Goal: Information Seeking & Learning: Learn about a topic

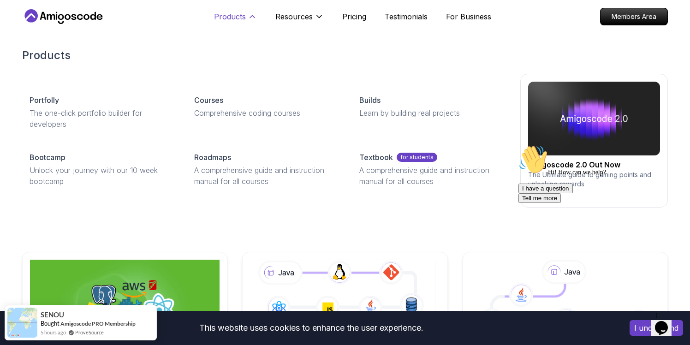
click at [237, 19] on p "Products" at bounding box center [230, 16] width 32 height 11
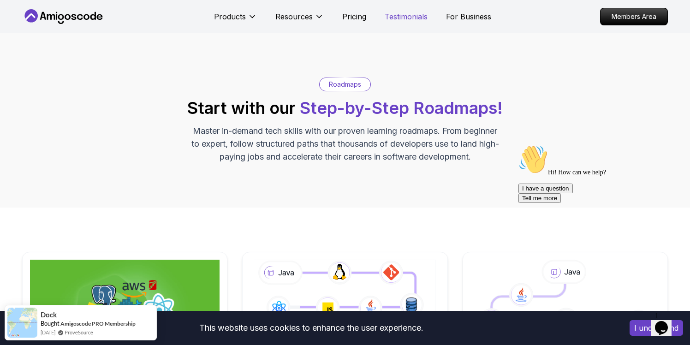
click at [413, 19] on p "Testimonials" at bounding box center [406, 16] width 43 height 11
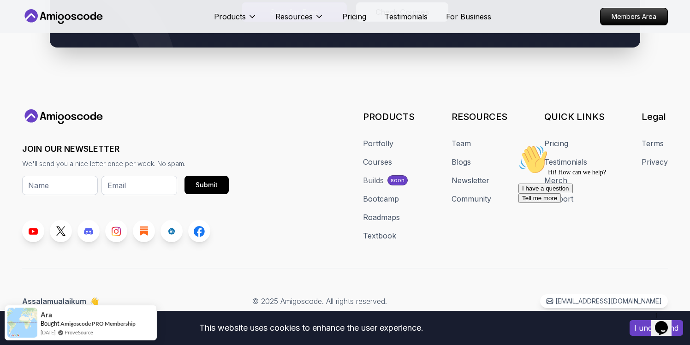
scroll to position [5540, 0]
click at [379, 161] on link "Courses" at bounding box center [377, 161] width 29 height 11
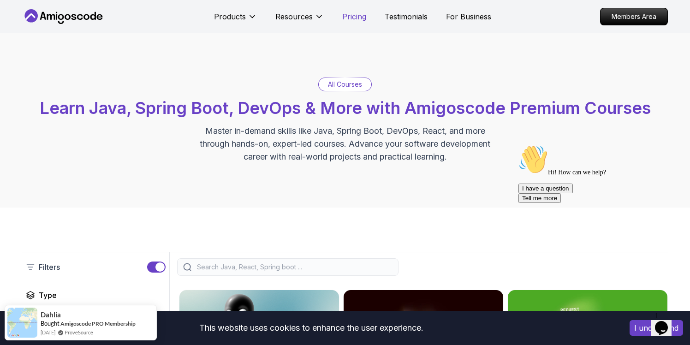
click at [348, 19] on p "Pricing" at bounding box center [354, 16] width 24 height 11
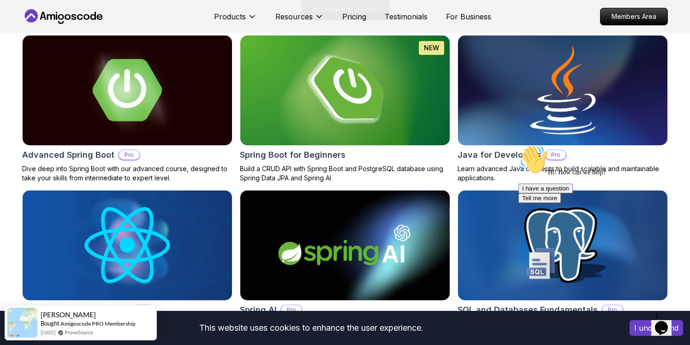
scroll to position [953, 0]
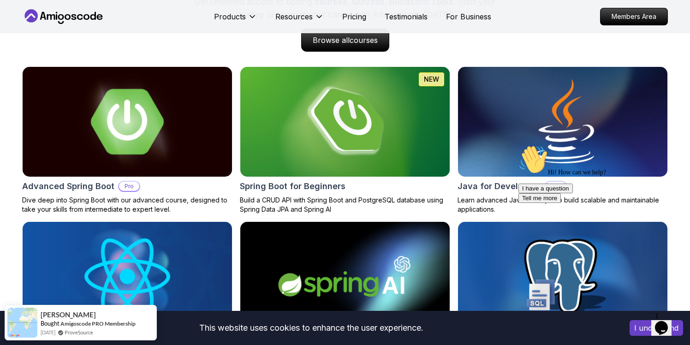
click at [128, 149] on img at bounding box center [128, 121] width 220 height 115
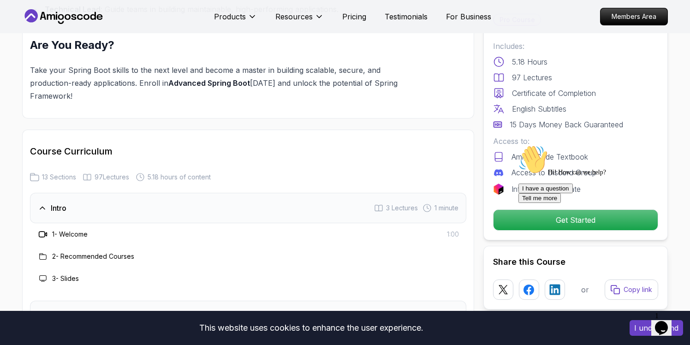
scroll to position [1101, 0]
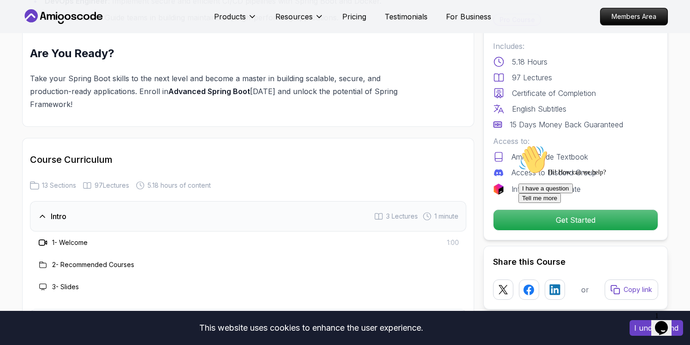
click at [74, 238] on h3 "1 - Welcome" at bounding box center [70, 242] width 36 height 9
click at [44, 212] on icon at bounding box center [42, 216] width 9 height 9
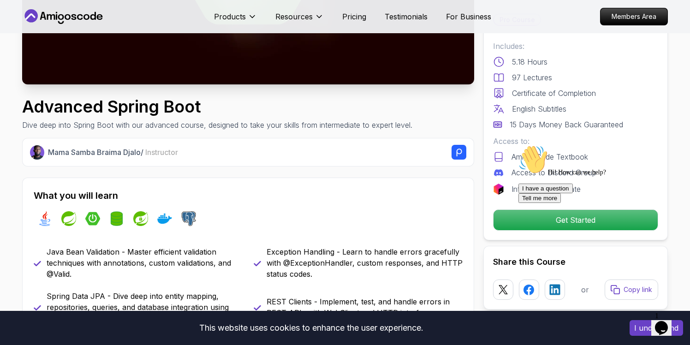
scroll to position [0, 0]
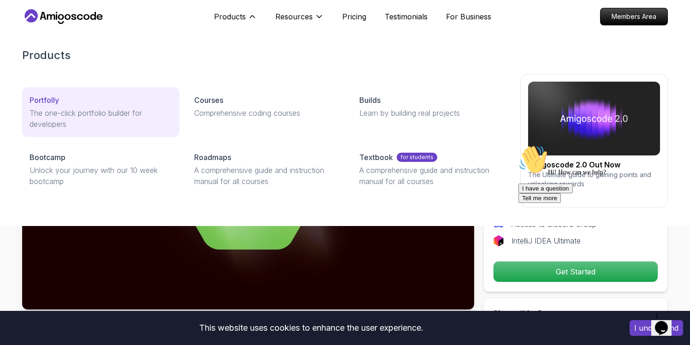
click at [77, 105] on div "Portfolly" at bounding box center [101, 100] width 143 height 11
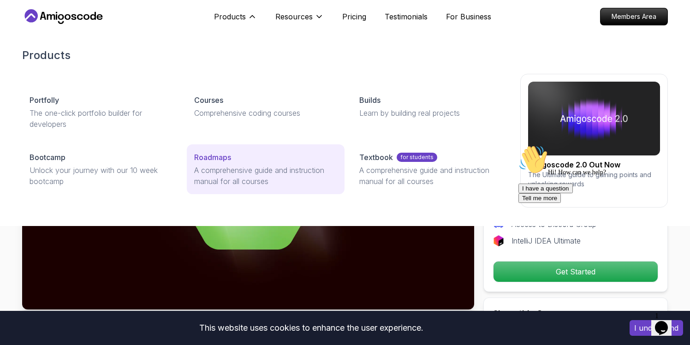
click at [264, 176] on p "A comprehensive guide and instruction manual for all courses" at bounding box center [265, 176] width 143 height 22
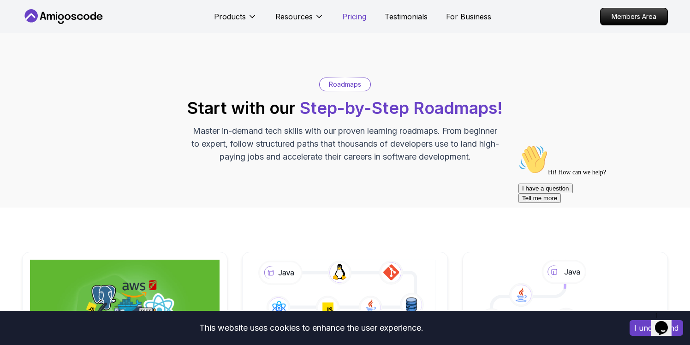
click at [358, 19] on p "Pricing" at bounding box center [354, 16] width 24 height 11
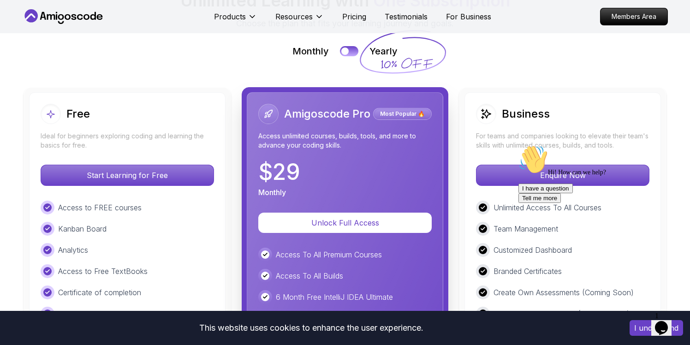
scroll to position [2088, 0]
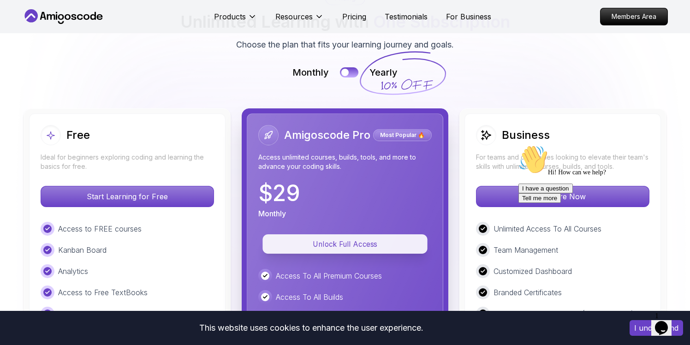
click at [352, 239] on p "Unlock Full Access" at bounding box center [345, 244] width 144 height 11
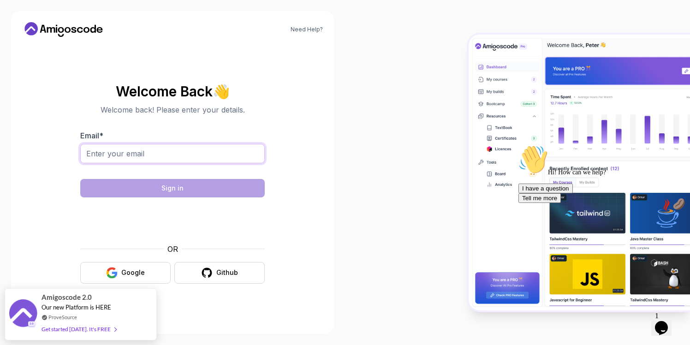
click at [152, 153] on input "Email *" at bounding box center [172, 153] width 185 height 19
click at [354, 151] on div at bounding box center [517, 172] width 345 height 345
click at [86, 326] on div "Get started [DATE]. It's FREE" at bounding box center [79, 324] width 75 height 11
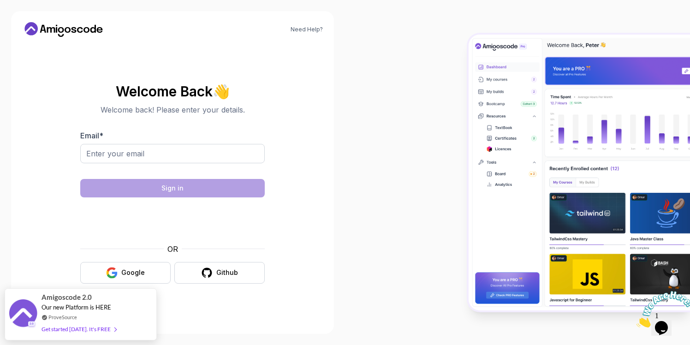
click at [66, 24] on icon at bounding box center [63, 29] width 83 height 15
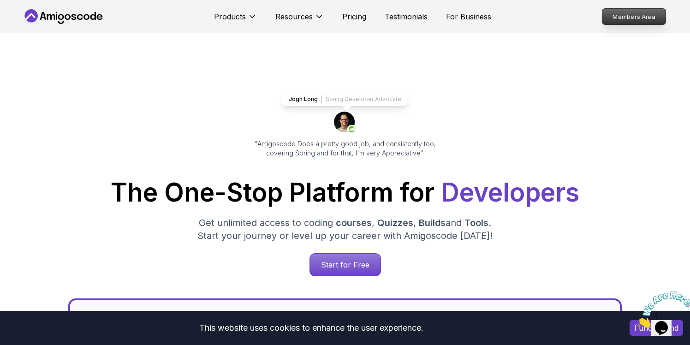
click at [650, 18] on p "Members Area" at bounding box center [634, 17] width 64 height 16
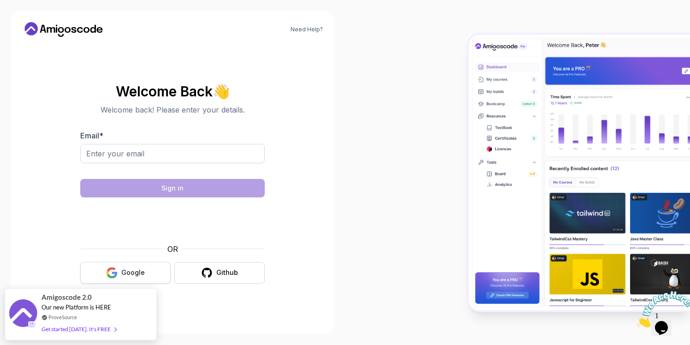
click at [145, 277] on button "Google" at bounding box center [125, 273] width 90 height 22
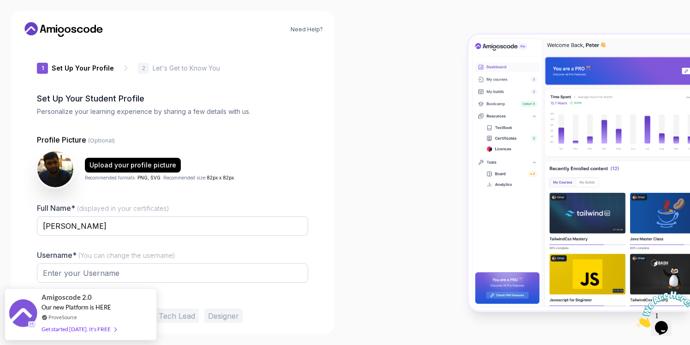
type input "livelystagc1d3d"
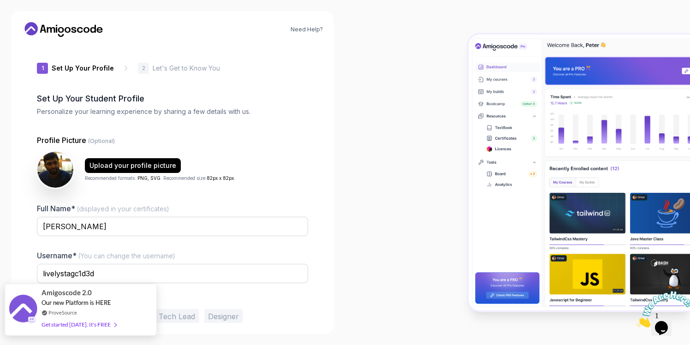
click at [79, 328] on div "Get started [DATE]. It's FREE" at bounding box center [79, 324] width 75 height 11
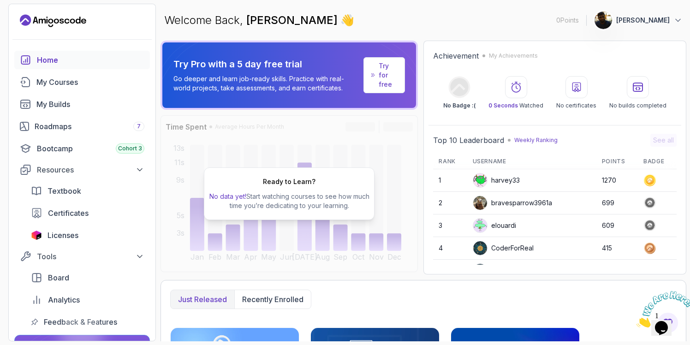
click at [382, 81] on p "Try for free" at bounding box center [388, 75] width 18 height 28
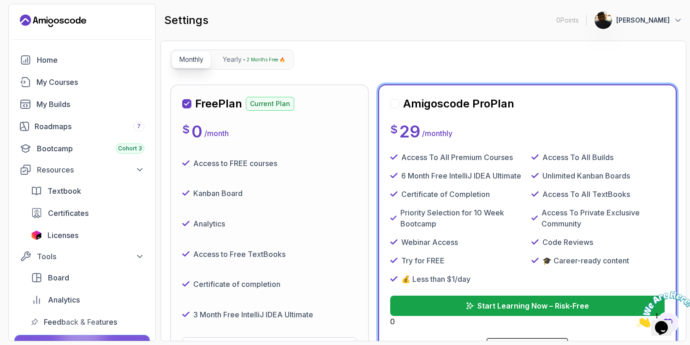
scroll to position [75, 0]
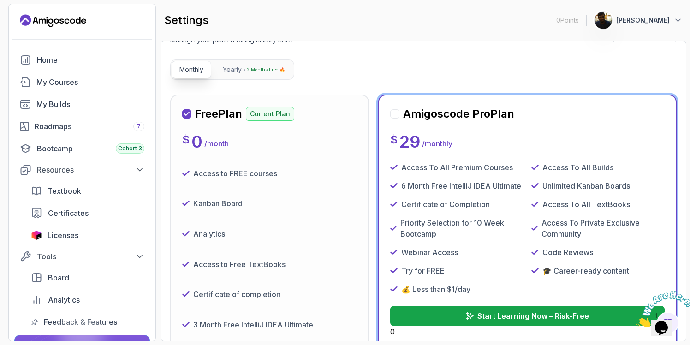
click at [397, 113] on div at bounding box center [394, 113] width 9 height 9
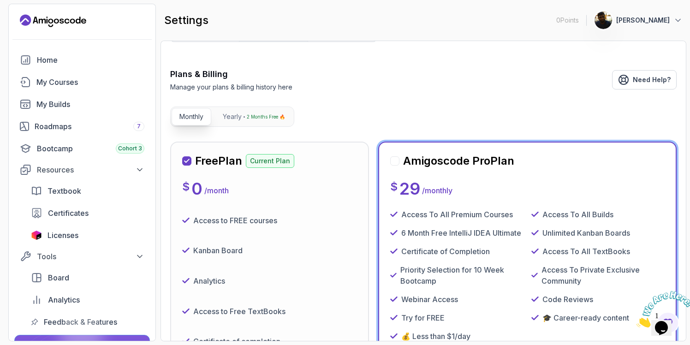
scroll to position [0, 0]
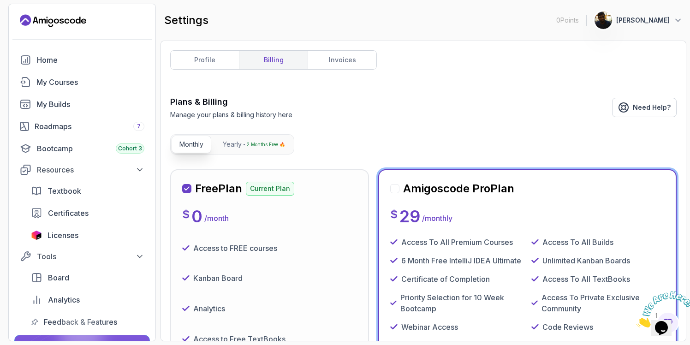
click at [71, 19] on icon "Landing page" at bounding box center [72, 20] width 5 height 5
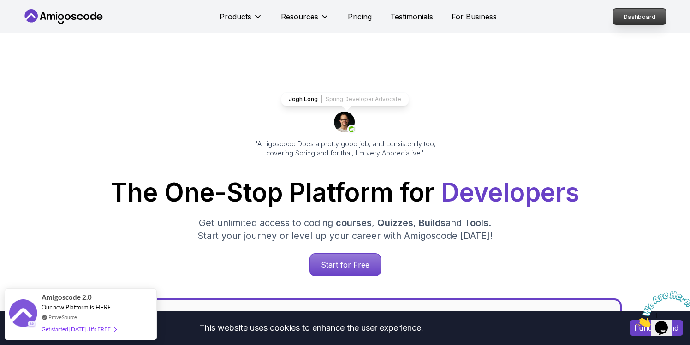
click at [640, 20] on p "Dashboard" at bounding box center [639, 17] width 53 height 16
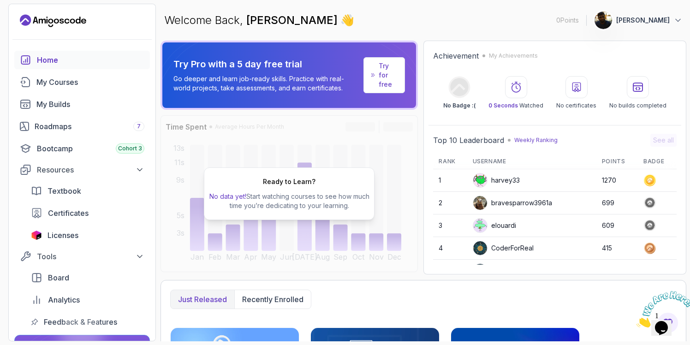
click at [653, 22] on p "[PERSON_NAME]" at bounding box center [643, 20] width 54 height 9
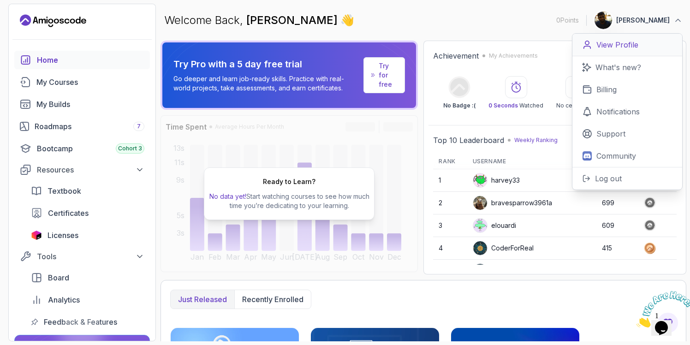
click at [620, 46] on p "View Profile" at bounding box center [617, 44] width 42 height 11
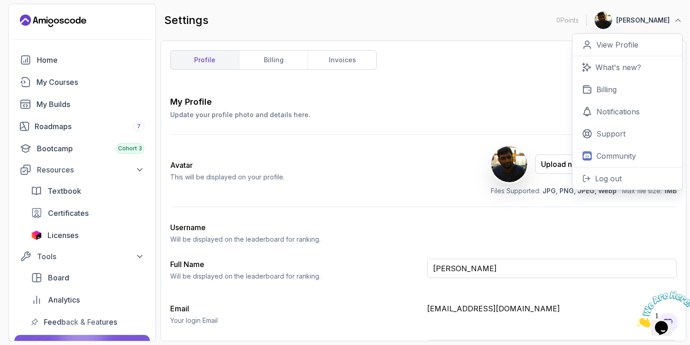
click at [365, 163] on div "Avatar This will be displayed on your profile. Upload new Picture Delete Files …" at bounding box center [423, 171] width 507 height 72
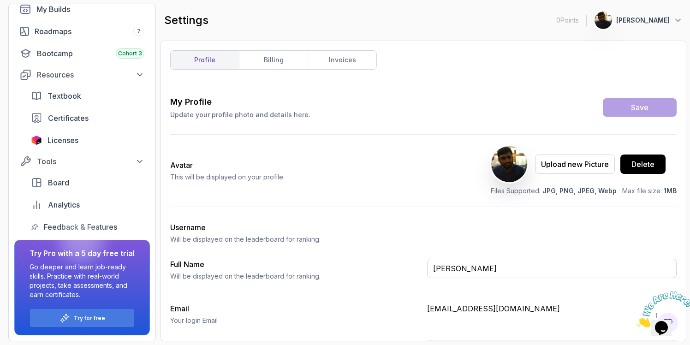
scroll to position [29, 0]
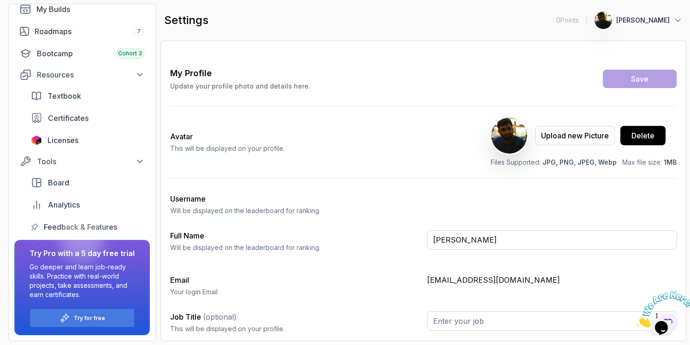
click at [637, 321] on icon "Close" at bounding box center [637, 325] width 0 height 8
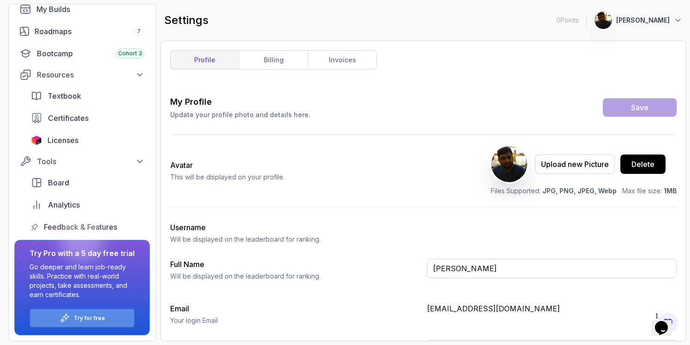
click at [92, 319] on p "Try for free" at bounding box center [89, 318] width 31 height 7
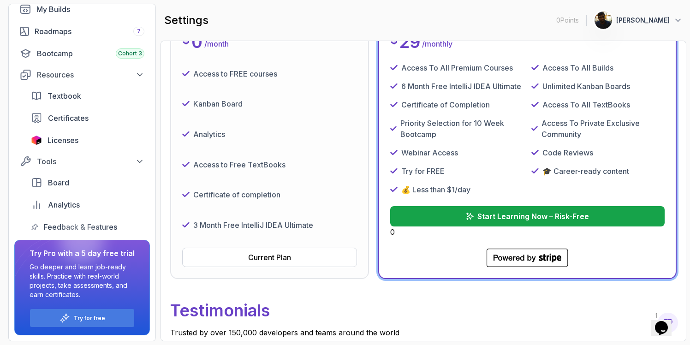
scroll to position [201, 0]
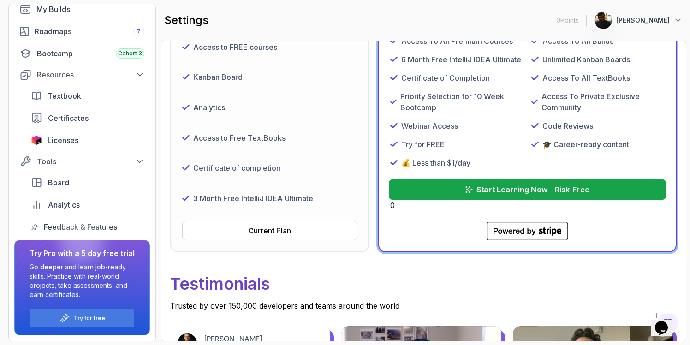
click at [513, 189] on p "Start Learning Now – Risk-Free" at bounding box center [533, 189] width 113 height 11
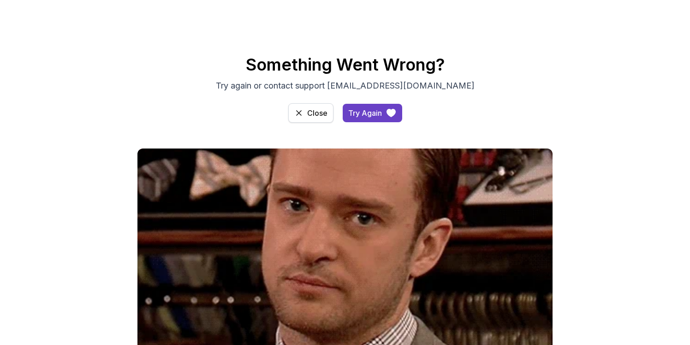
click at [303, 110] on button "Close" at bounding box center [310, 112] width 45 height 19
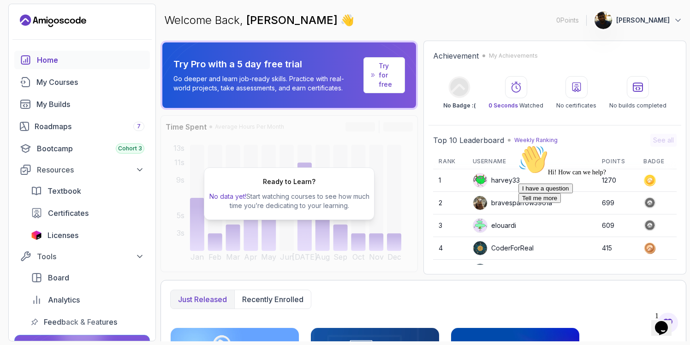
click at [669, 24] on p "[PERSON_NAME]" at bounding box center [643, 20] width 54 height 9
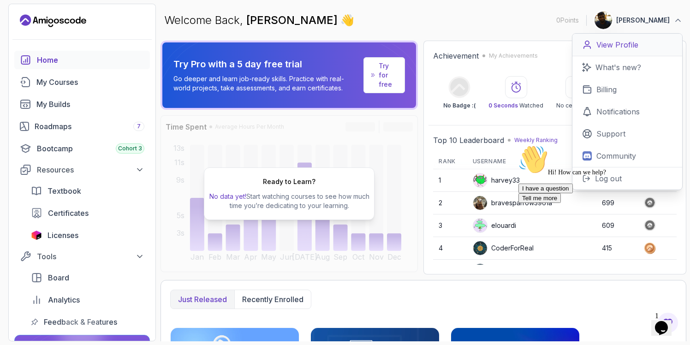
click at [619, 49] on p "View Profile" at bounding box center [617, 44] width 42 height 11
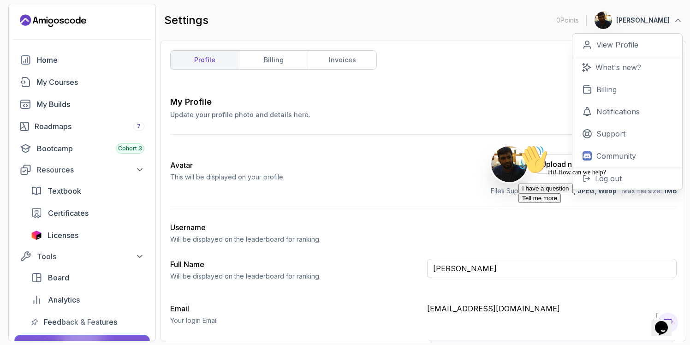
click at [411, 171] on div "Avatar This will be displayed on your profile. Upload new Picture Delete Files …" at bounding box center [423, 171] width 507 height 72
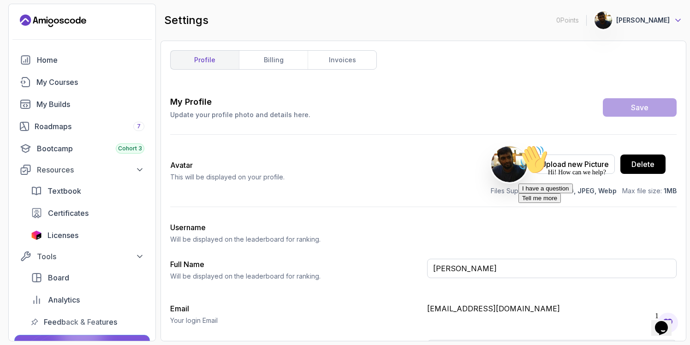
click at [678, 22] on icon at bounding box center [677, 20] width 9 height 9
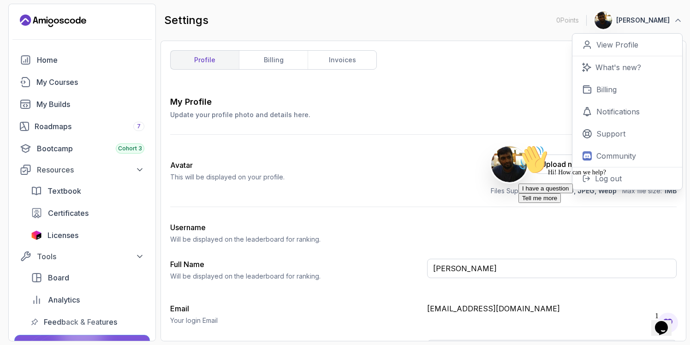
click at [609, 180] on div "Hi! How can we help? I have a question Tell me more" at bounding box center [601, 174] width 166 height 58
click at [609, 179] on div "Hi! How can we help? I have a question Tell me more" at bounding box center [601, 174] width 166 height 58
click at [603, 180] on div "Hi! How can we help? I have a question Tell me more" at bounding box center [601, 174] width 166 height 58
click at [619, 72] on p "What's new?" at bounding box center [619, 67] width 46 height 11
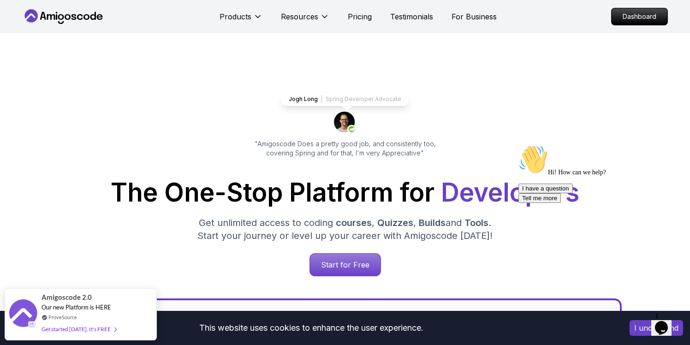
click at [73, 17] on icon at bounding box center [74, 17] width 5 height 6
click at [34, 18] on icon at bounding box center [30, 16] width 10 height 6
click at [78, 21] on icon at bounding box center [63, 16] width 83 height 15
click at [86, 17] on icon at bounding box center [63, 16] width 83 height 15
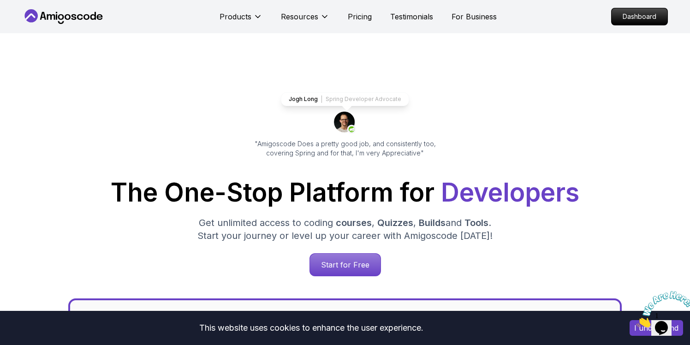
click at [77, 23] on icon at bounding box center [63, 16] width 83 height 15
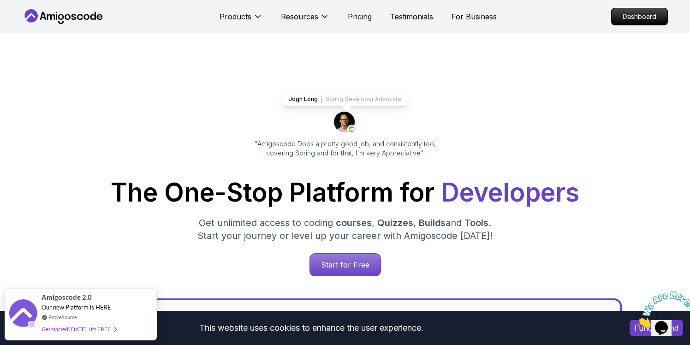
click at [75, 17] on icon at bounding box center [63, 16] width 83 height 15
click at [645, 18] on p "Dashboard" at bounding box center [639, 17] width 53 height 16
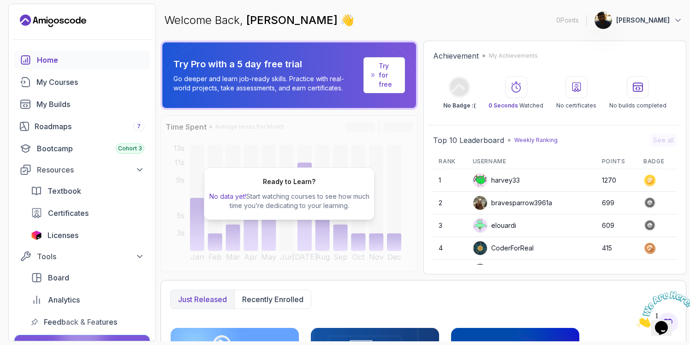
click at [675, 28] on button "[PERSON_NAME]" at bounding box center [638, 20] width 89 height 18
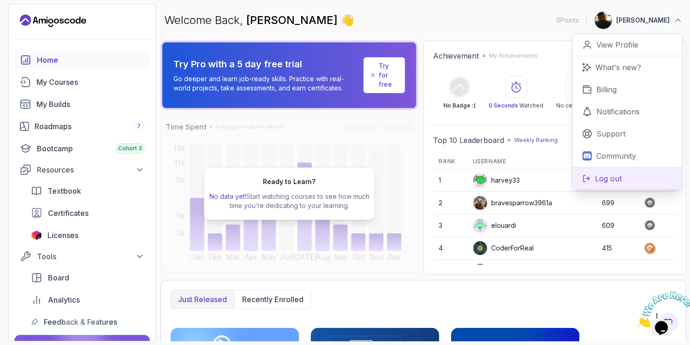
click at [606, 179] on p "Log out" at bounding box center [608, 178] width 27 height 11
click at [634, 177] on button "Log out" at bounding box center [627, 178] width 110 height 23
click at [599, 182] on p "Log out" at bounding box center [608, 178] width 27 height 11
click at [467, 294] on div "Just released Recently enrolled" at bounding box center [423, 299] width 507 height 19
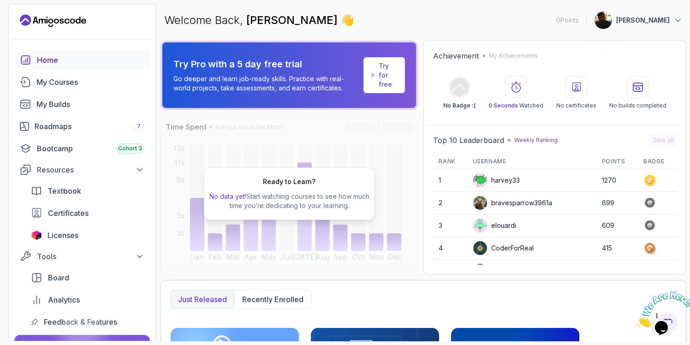
click at [64, 19] on icon "Landing page" at bounding box center [53, 20] width 66 height 15
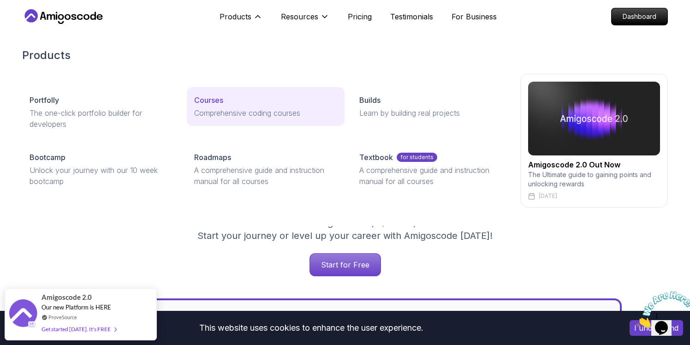
click at [222, 108] on p "Comprehensive coding courses" at bounding box center [265, 112] width 143 height 11
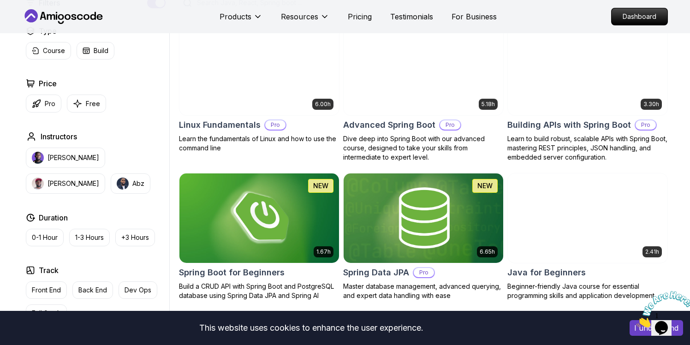
scroll to position [245, 0]
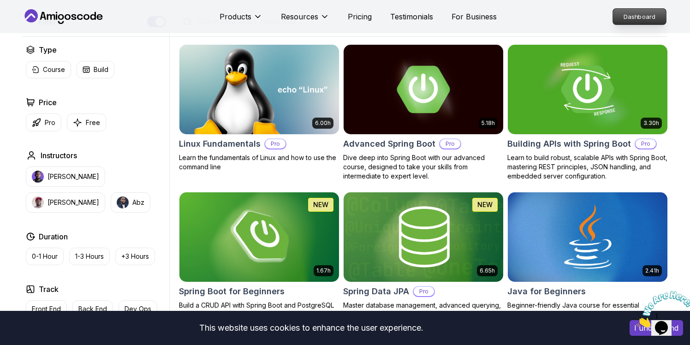
click at [628, 17] on p "Dashboard" at bounding box center [639, 17] width 53 height 16
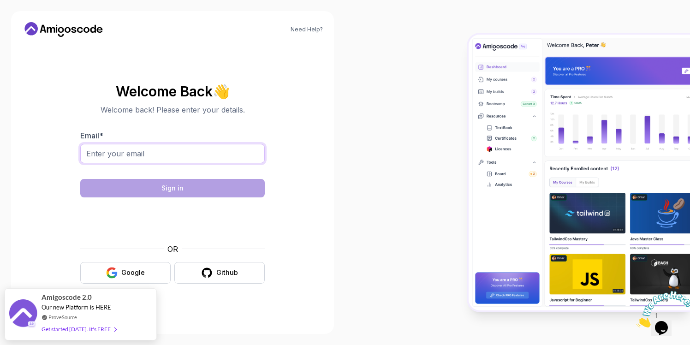
click at [190, 155] on input "Email *" at bounding box center [172, 153] width 185 height 19
type input "muruganswdev@gmail.com"
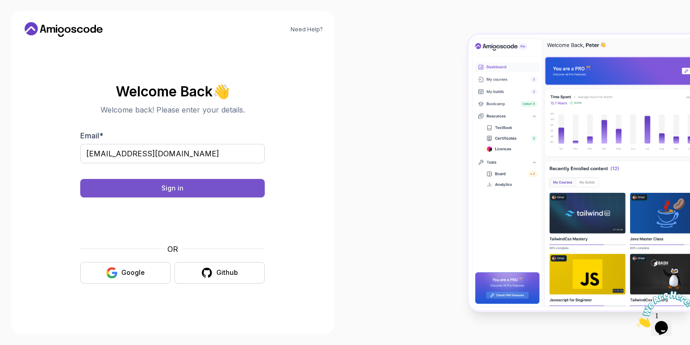
click at [175, 188] on div "Sign in" at bounding box center [172, 188] width 22 height 9
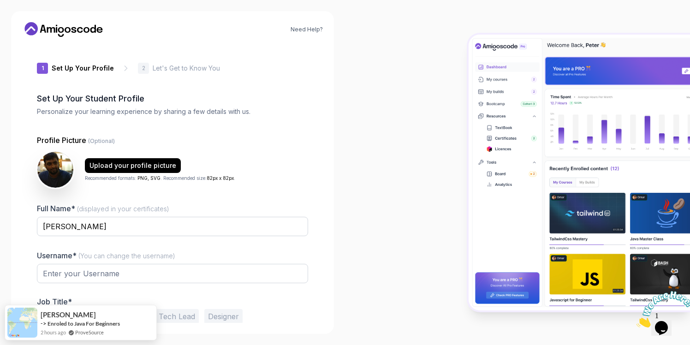
type input "silentfalconee7ec"
click at [134, 276] on input "silentfalconee7ec" at bounding box center [172, 273] width 271 height 19
click at [137, 274] on input "silentfalconee7ec" at bounding box center [172, 273] width 271 height 19
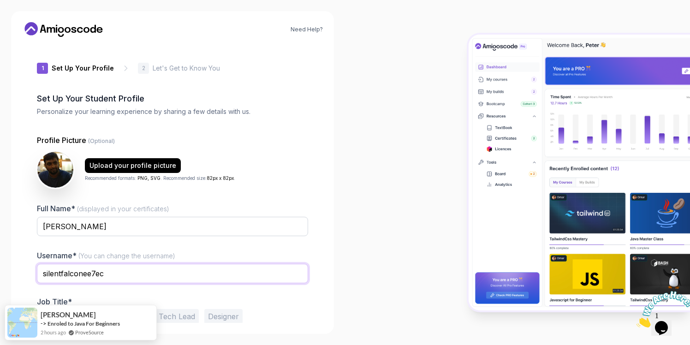
click at [137, 274] on input "silentfalconee7ec" at bounding box center [172, 273] width 271 height 19
type input "[PERSON_NAME]"
click at [395, 271] on div at bounding box center [517, 172] width 345 height 345
click at [121, 274] on input "[PERSON_NAME]" at bounding box center [172, 273] width 271 height 19
drag, startPoint x: 137, startPoint y: 308, endPoint x: 144, endPoint y: 259, distance: 49.8
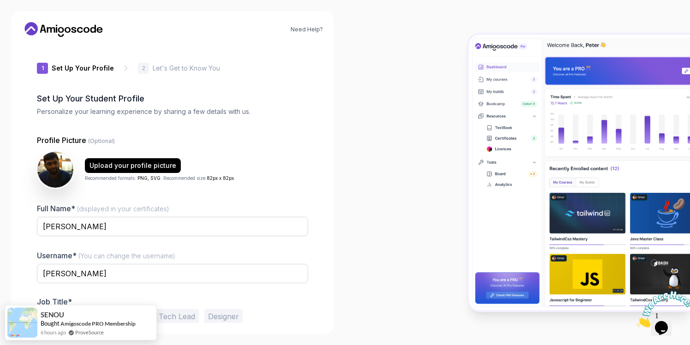
click at [152, 244] on body "Need Help? 1 Set Up Your Profile 1 Set Up Your Profile 2 Let's Get to Know You …" at bounding box center [345, 172] width 690 height 345
click at [93, 308] on div "SENOU" at bounding box center [88, 309] width 95 height 10
click at [94, 223] on input "[PERSON_NAME]" at bounding box center [172, 226] width 271 height 19
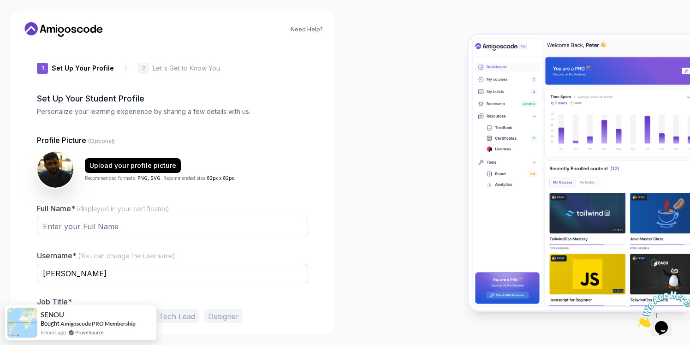
click at [183, 298] on p "Job Title*" at bounding box center [172, 301] width 271 height 9
type input "[PERSON_NAME]"
click at [117, 275] on input "[PERSON_NAME]" at bounding box center [172, 273] width 271 height 19
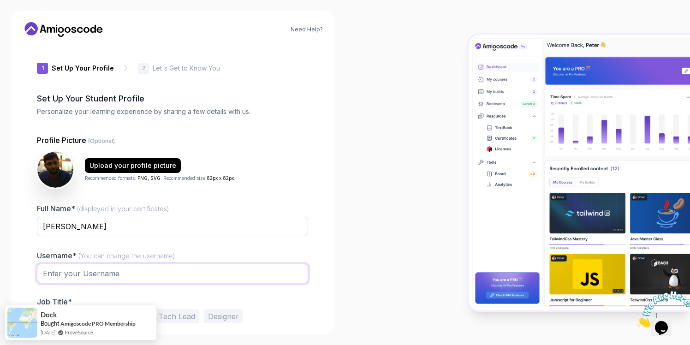
scroll to position [40, 0]
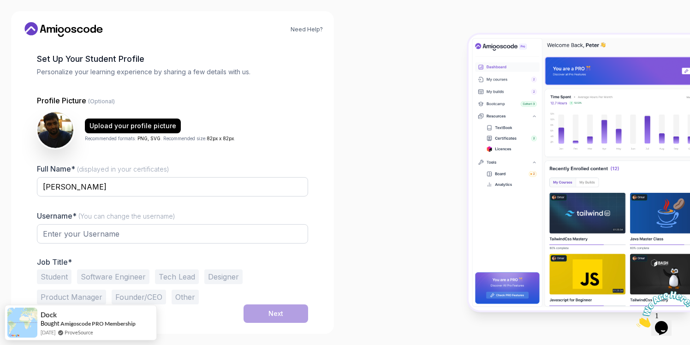
click at [108, 275] on button "Software Engineer" at bounding box center [113, 276] width 72 height 15
click at [86, 233] on input "text" at bounding box center [172, 233] width 271 height 19
paste input "[PERSON_NAME]"
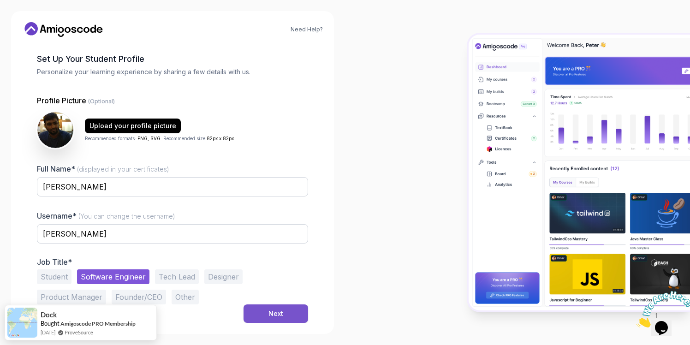
click at [281, 317] on div "Next" at bounding box center [275, 313] width 15 height 9
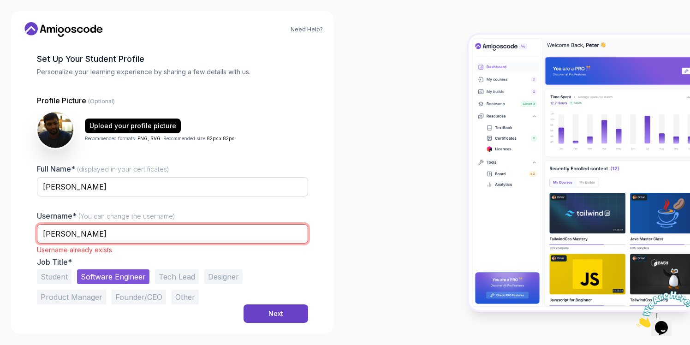
click at [126, 233] on input "[PERSON_NAME]" at bounding box center [172, 233] width 271 height 19
click at [77, 232] on input "[PERSON_NAME]" at bounding box center [172, 233] width 271 height 19
type input "[PERSON_NAME]"
click at [88, 234] on input "[PERSON_NAME]" at bounding box center [172, 233] width 271 height 19
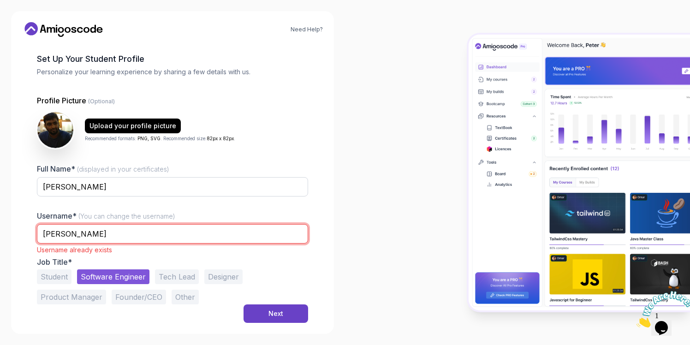
click at [88, 234] on input "[PERSON_NAME]" at bounding box center [172, 233] width 271 height 19
click at [84, 235] on input "text" at bounding box center [172, 233] width 271 height 19
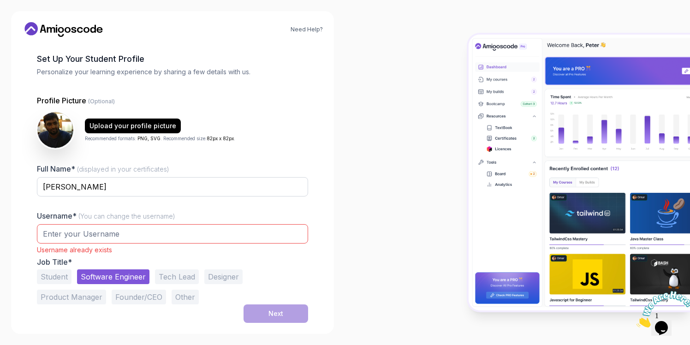
click at [368, 231] on div at bounding box center [517, 172] width 345 height 345
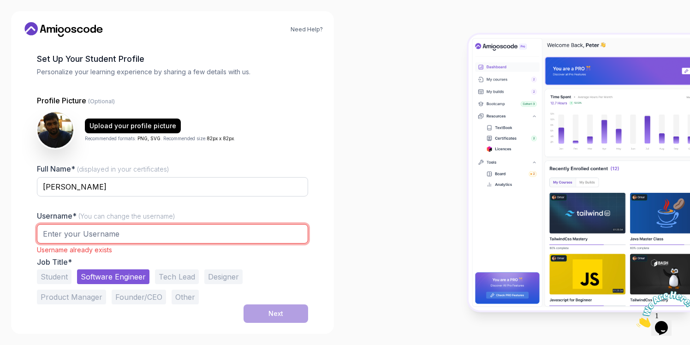
click at [93, 238] on input "text" at bounding box center [172, 233] width 271 height 19
click at [93, 237] on input "a" at bounding box center [172, 233] width 271 height 19
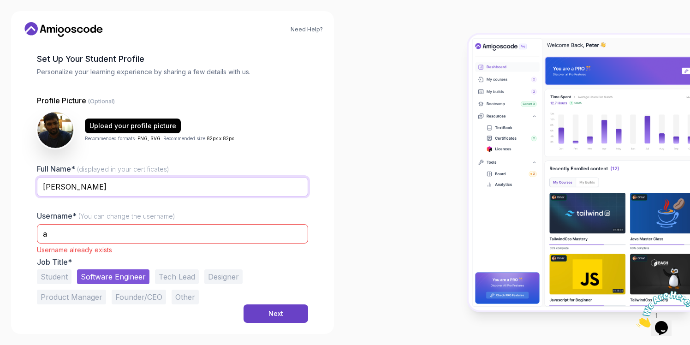
click at [94, 188] on input "[PERSON_NAME]" at bounding box center [172, 186] width 271 height 19
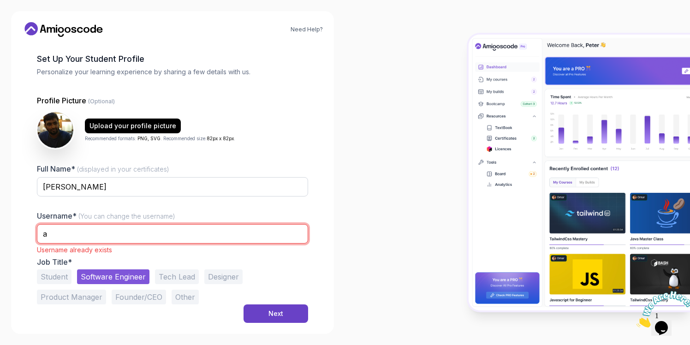
click at [83, 231] on input "a" at bounding box center [172, 233] width 271 height 19
paste input "[PERSON_NAME]"
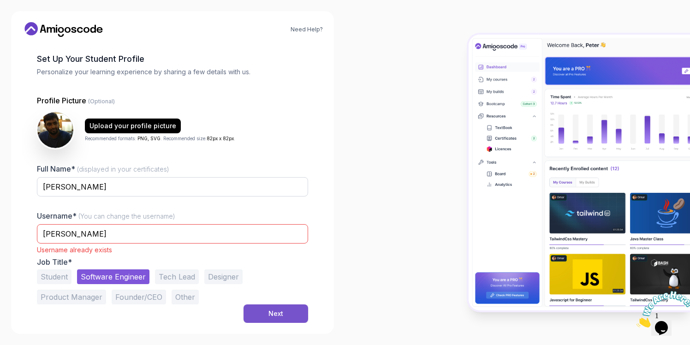
click at [285, 317] on button "Next" at bounding box center [276, 313] width 65 height 18
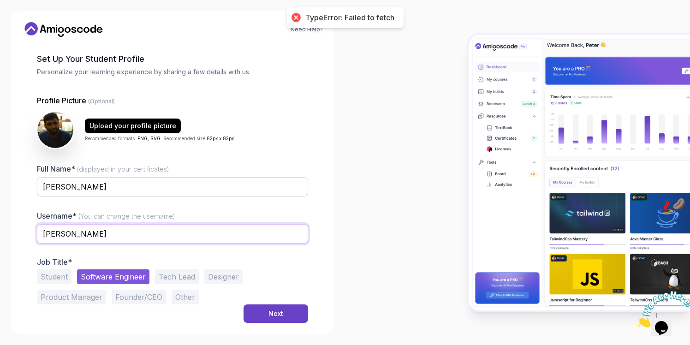
click at [91, 233] on input "[PERSON_NAME]" at bounding box center [172, 233] width 271 height 19
click at [77, 233] on input "[PERSON_NAME]" at bounding box center [172, 233] width 271 height 19
click at [77, 233] on input "MuruganSundaram" at bounding box center [172, 233] width 271 height 19
drag, startPoint x: 75, startPoint y: 233, endPoint x: 135, endPoint y: 232, distance: 59.5
click at [135, 232] on input "MuruganSundaram" at bounding box center [172, 233] width 271 height 19
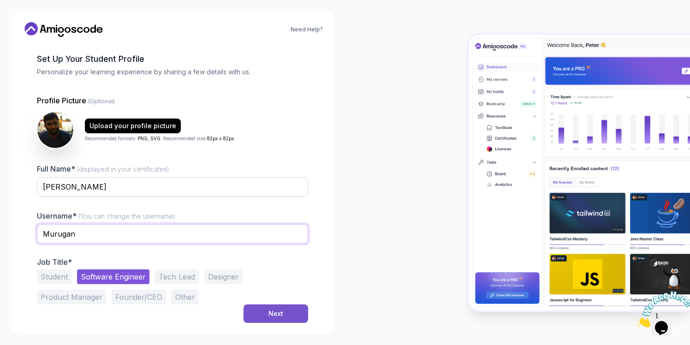
type input "Murugan"
click at [274, 316] on div "Next" at bounding box center [275, 313] width 15 height 9
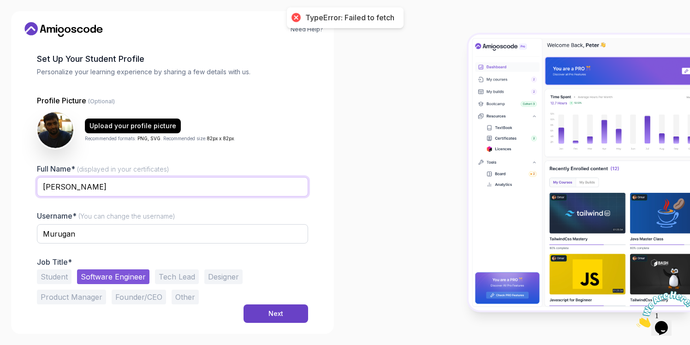
click at [139, 191] on input "[PERSON_NAME]" at bounding box center [172, 186] width 271 height 19
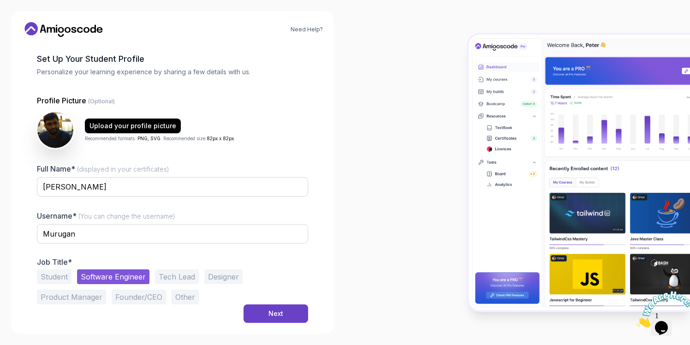
click at [58, 277] on button "Student" at bounding box center [54, 276] width 35 height 15
click at [102, 275] on button "Software Engineer" at bounding box center [113, 276] width 72 height 15
click at [90, 232] on input "Murugan" at bounding box center [172, 233] width 271 height 19
click at [273, 312] on div "Next" at bounding box center [275, 313] width 15 height 9
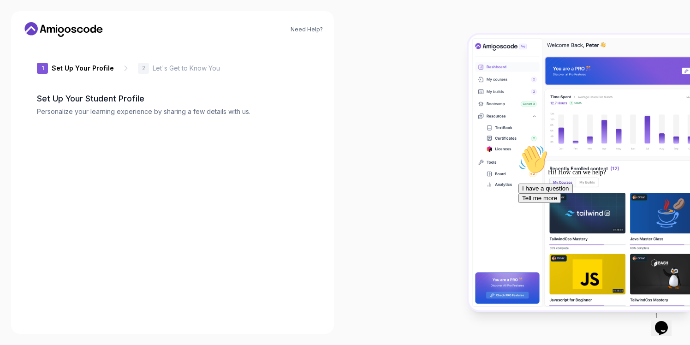
type input "vividgeckobcb75"
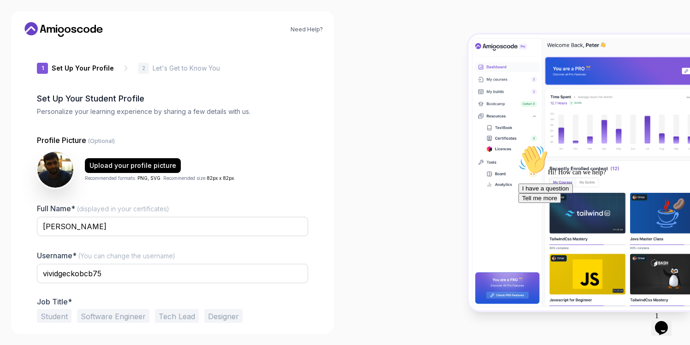
scroll to position [40, 0]
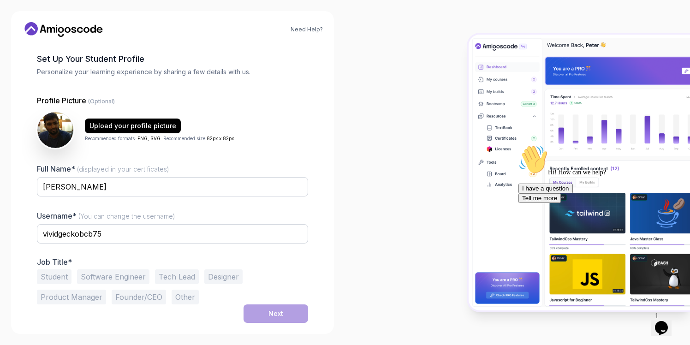
click at [117, 280] on button "Software Engineer" at bounding box center [113, 276] width 72 height 15
click at [280, 312] on div "Next" at bounding box center [275, 313] width 15 height 9
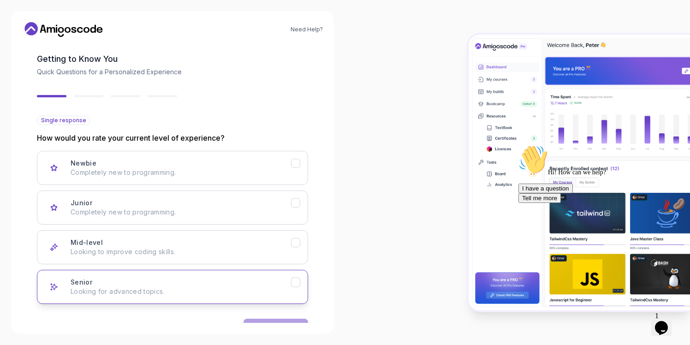
click at [296, 283] on icon "Senior" at bounding box center [296, 282] width 9 height 9
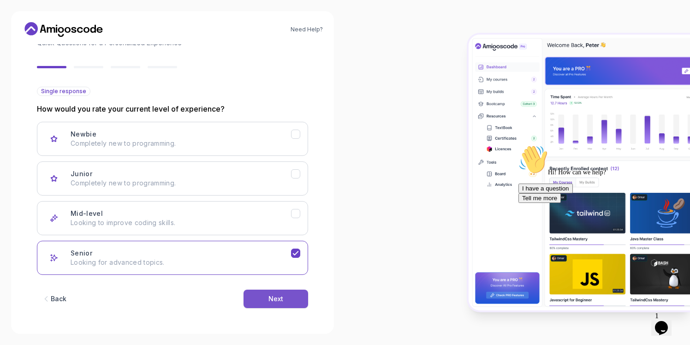
click at [279, 299] on div "Next" at bounding box center [275, 298] width 15 height 9
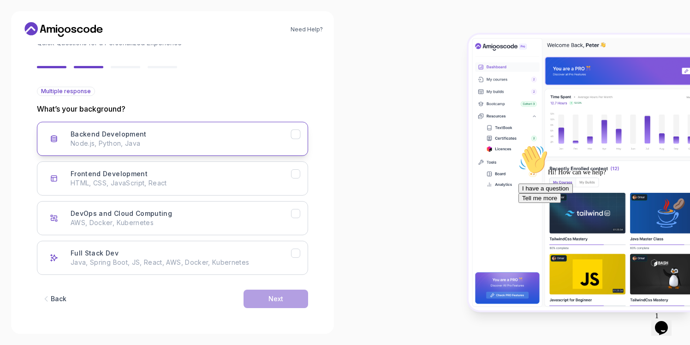
click at [298, 134] on icon "Backend Development" at bounding box center [296, 134] width 9 height 9
click at [279, 299] on div "Next" at bounding box center [275, 298] width 15 height 9
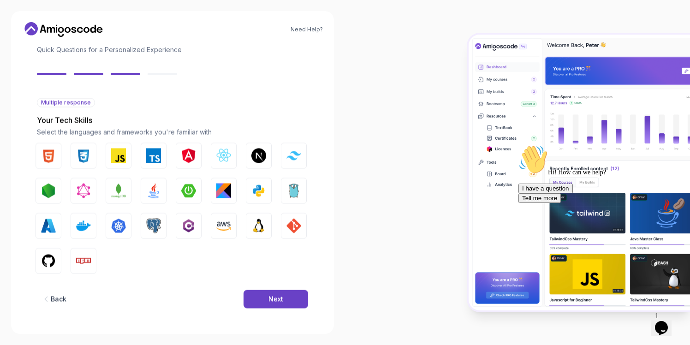
scroll to position [58, 0]
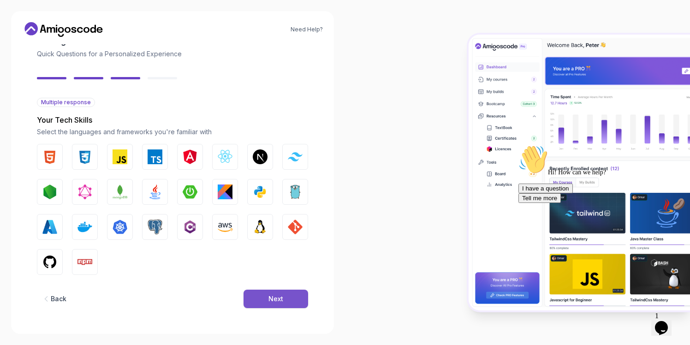
click at [283, 304] on button "Next" at bounding box center [276, 299] width 65 height 18
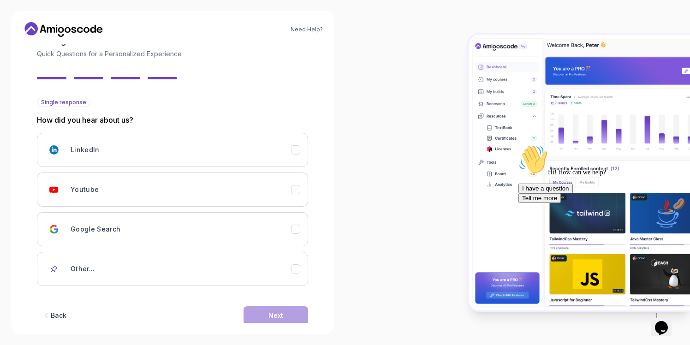
scroll to position [74, 0]
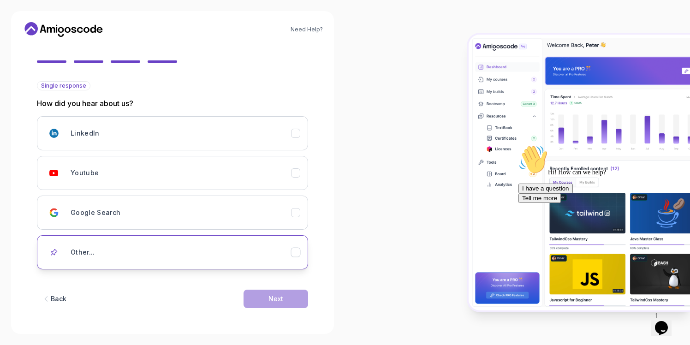
click at [299, 252] on icon "Other..." at bounding box center [296, 252] width 9 height 9
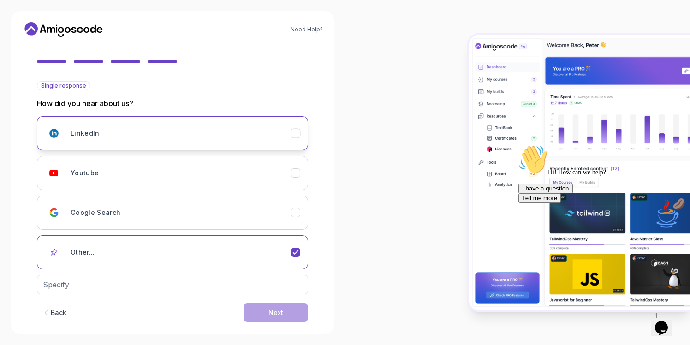
click at [298, 132] on icon "LinkedIn" at bounding box center [295, 133] width 5 height 4
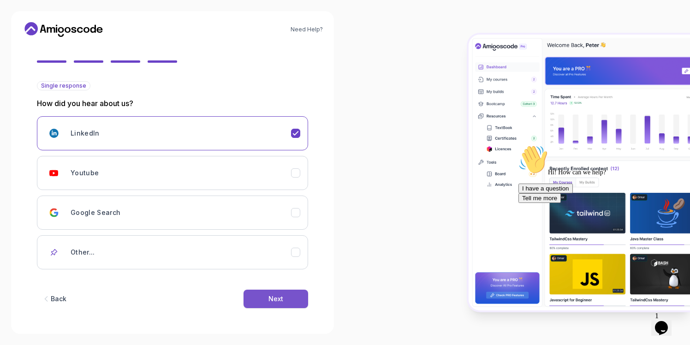
click at [278, 294] on div "Next" at bounding box center [275, 298] width 15 height 9
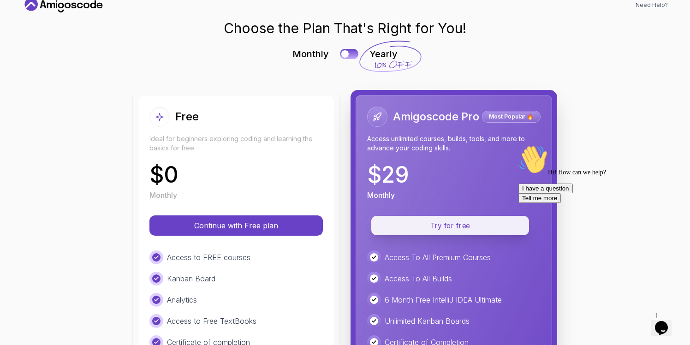
scroll to position [0, 0]
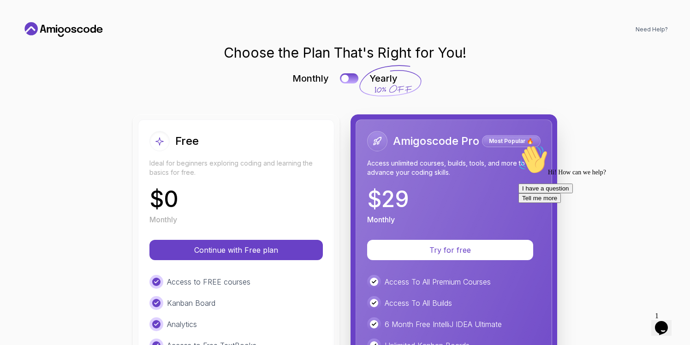
click at [72, 29] on icon at bounding box center [74, 30] width 5 height 6
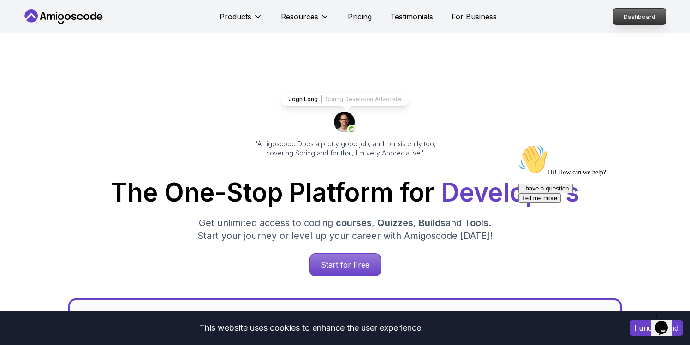
click at [639, 17] on p "Dashboard" at bounding box center [639, 17] width 53 height 16
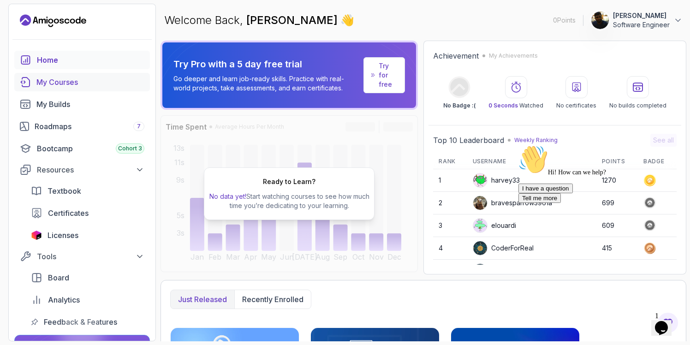
click at [57, 82] on div "My Courses" at bounding box center [90, 82] width 108 height 11
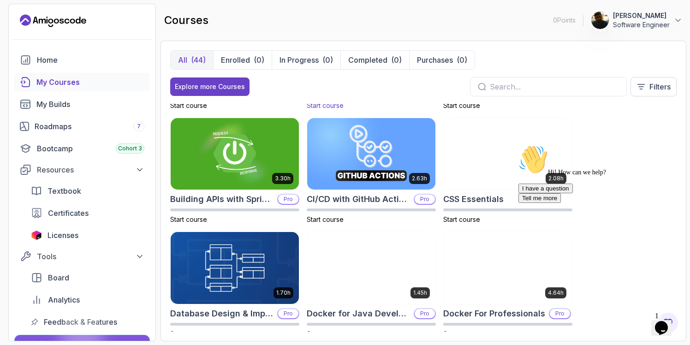
scroll to position [75, 0]
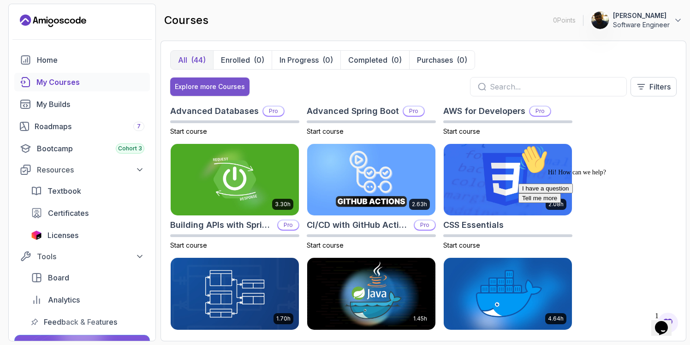
click at [218, 85] on div "Explore more Courses" at bounding box center [210, 86] width 70 height 9
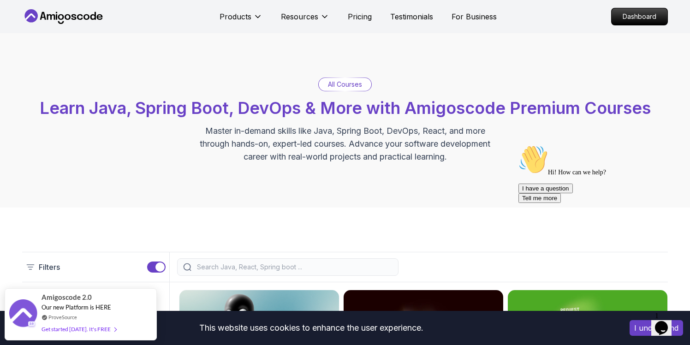
click at [333, 84] on p "All Courses" at bounding box center [345, 84] width 34 height 9
click at [363, 17] on p "Pricing" at bounding box center [360, 16] width 24 height 11
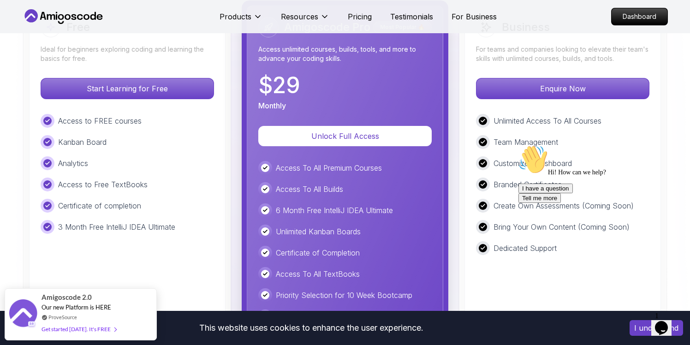
scroll to position [2058, 0]
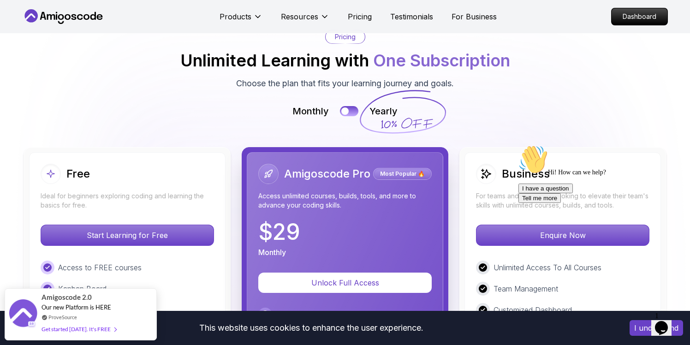
click at [317, 221] on div "$ 29 Monthly" at bounding box center [344, 239] width 173 height 37
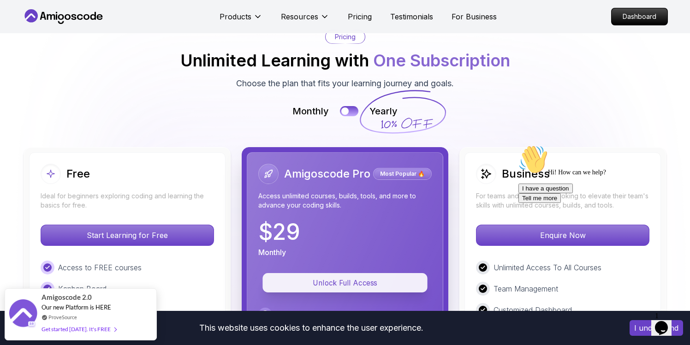
click at [330, 278] on p "Unlock Full Access" at bounding box center [345, 283] width 144 height 11
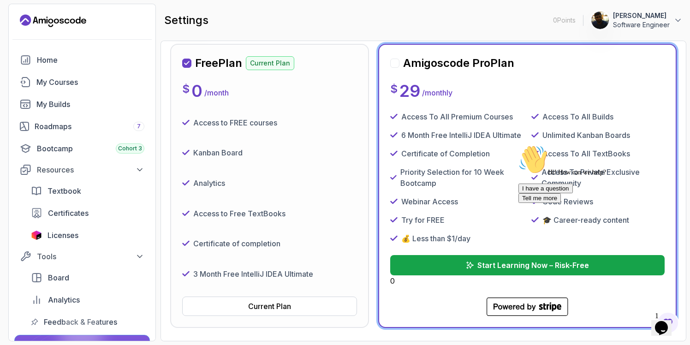
scroll to position [126, 0]
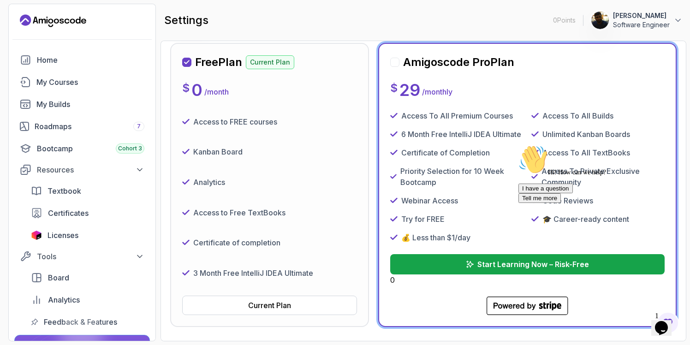
click at [524, 203] on div "I have a question Tell me more" at bounding box center [601, 193] width 166 height 19
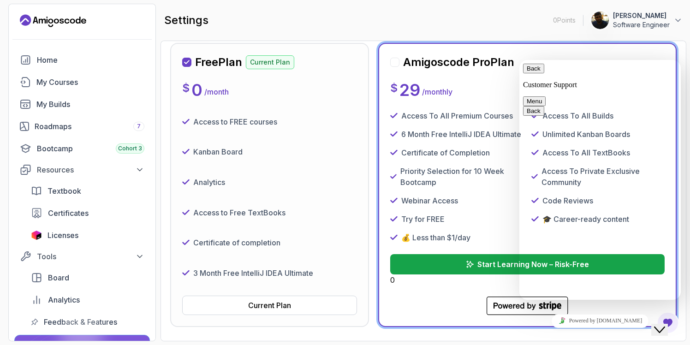
click at [662, 324] on icon "Close Chat This icon closes the chat window." at bounding box center [659, 329] width 11 height 11
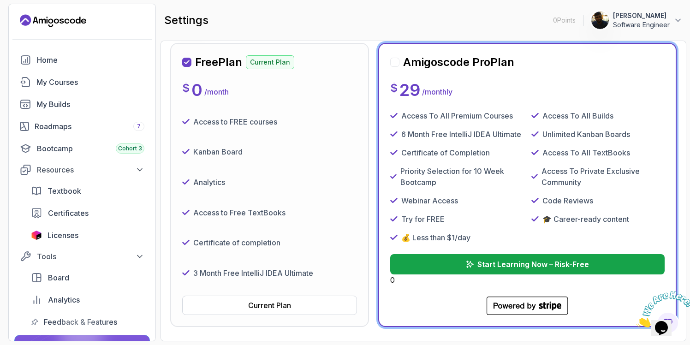
click at [394, 61] on div at bounding box center [394, 62] width 9 height 9
click at [185, 62] on icon at bounding box center [187, 61] width 5 height 3
click at [275, 306] on div "Current Plan" at bounding box center [269, 305] width 43 height 11
click at [462, 261] on button "Start Learning Now – Risk-Free" at bounding box center [527, 264] width 277 height 20
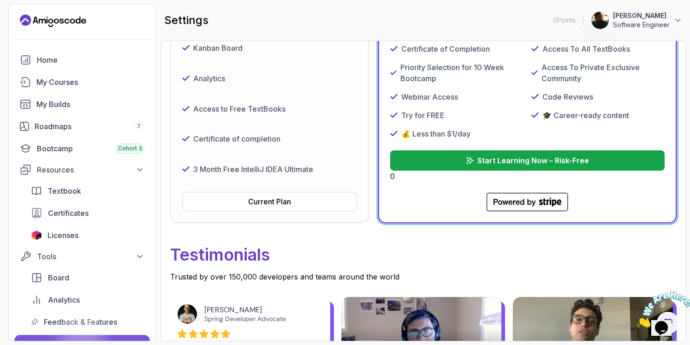
scroll to position [235, 0]
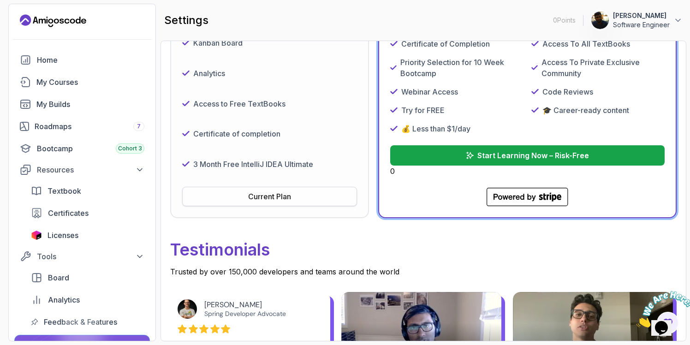
click at [225, 197] on button "Current Plan" at bounding box center [269, 196] width 175 height 19
click at [508, 155] on p "Start Learning Now – Risk-Free" at bounding box center [533, 155] width 113 height 11
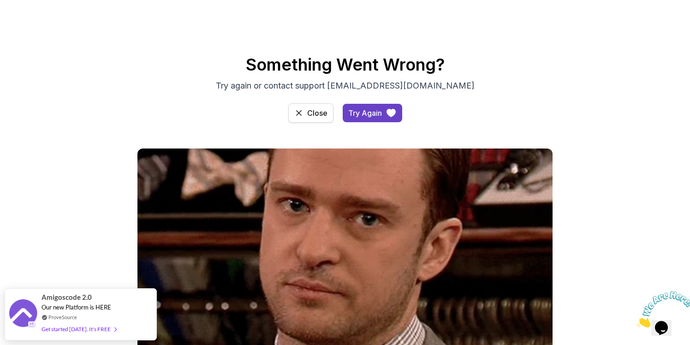
click at [316, 112] on div "Close" at bounding box center [317, 112] width 20 height 11
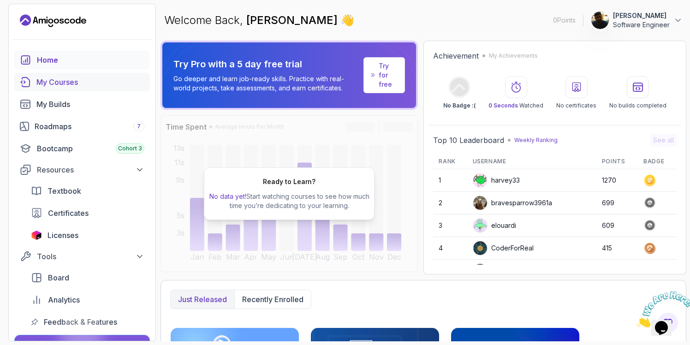
click at [58, 83] on div "My Courses" at bounding box center [90, 82] width 108 height 11
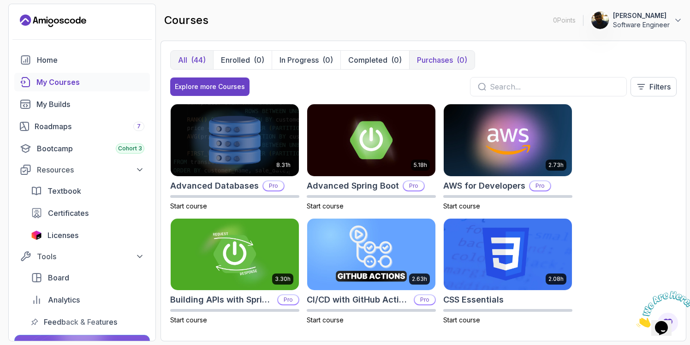
click at [440, 62] on p "Purchases" at bounding box center [435, 59] width 36 height 11
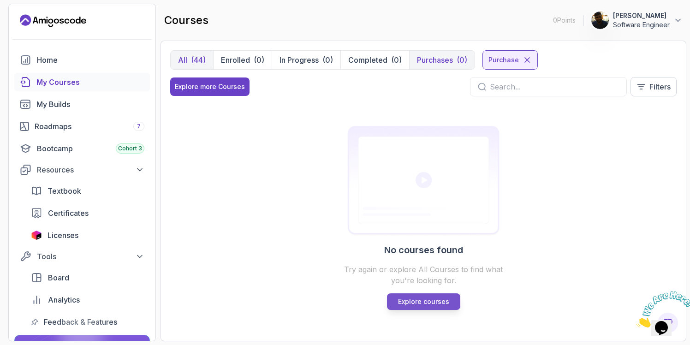
click at [423, 300] on p "Explore courses" at bounding box center [423, 301] width 51 height 9
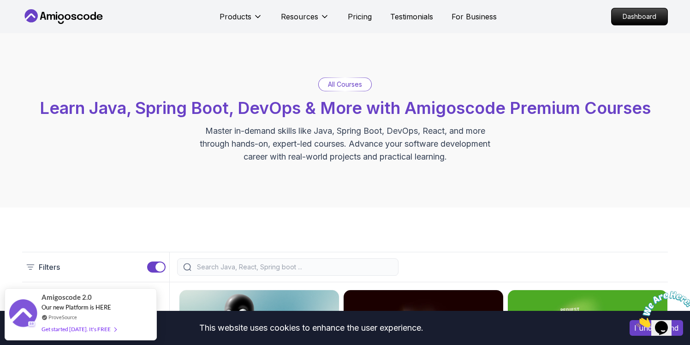
click at [352, 86] on p "All Courses" at bounding box center [345, 84] width 34 height 9
click at [360, 20] on p "Pricing" at bounding box center [360, 16] width 24 height 11
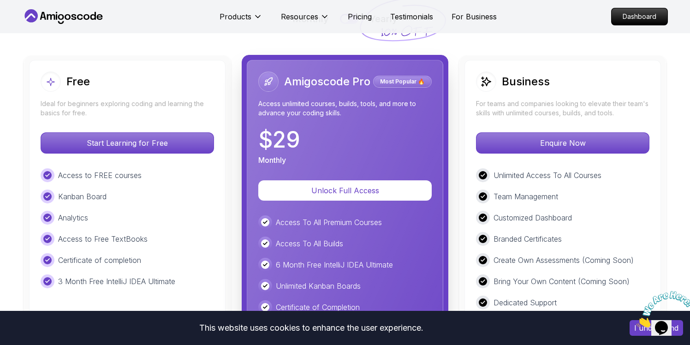
scroll to position [2233, 0]
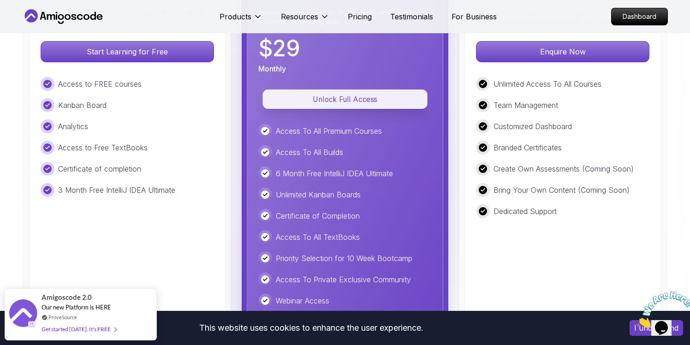
click at [348, 94] on p "Unlock Full Access" at bounding box center [345, 99] width 144 height 11
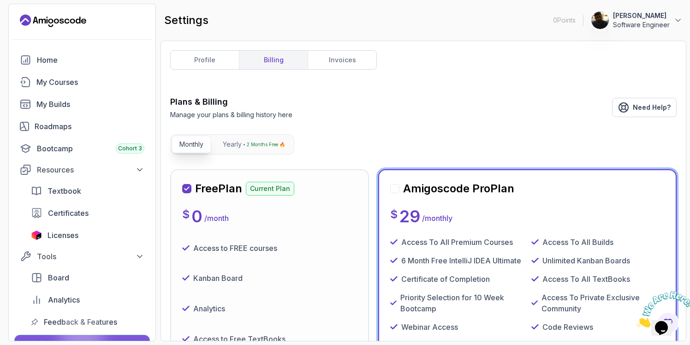
click at [397, 189] on div at bounding box center [394, 188] width 9 height 9
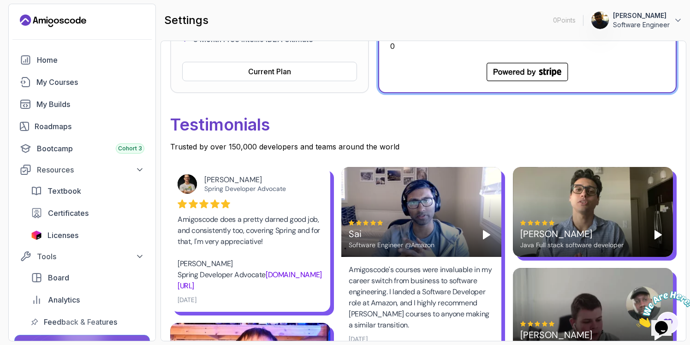
scroll to position [246, 0]
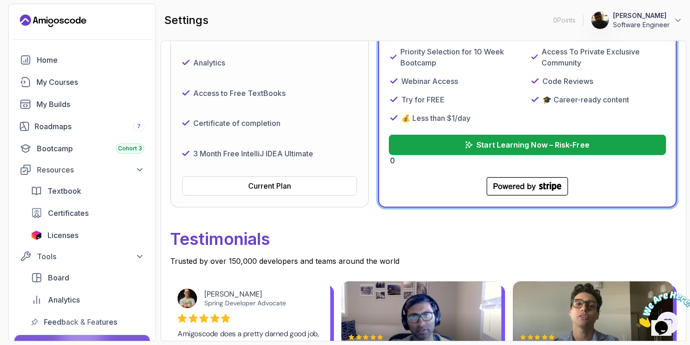
click at [517, 149] on p "Start Learning Now – Risk-Free" at bounding box center [533, 144] width 113 height 11
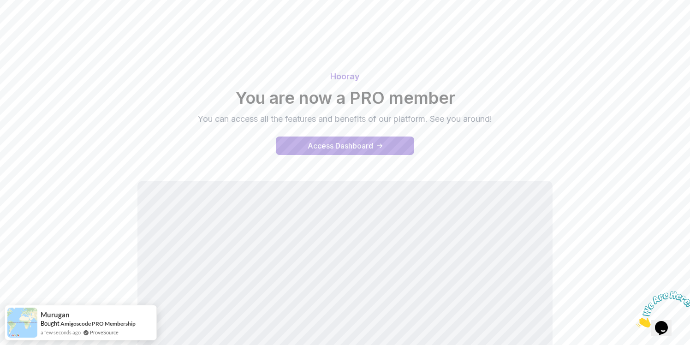
scroll to position [128, 0]
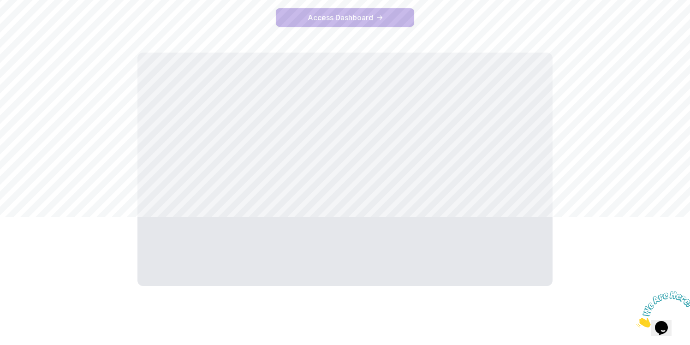
click at [361, 16] on div "Access Dashboard" at bounding box center [341, 17] width 66 height 11
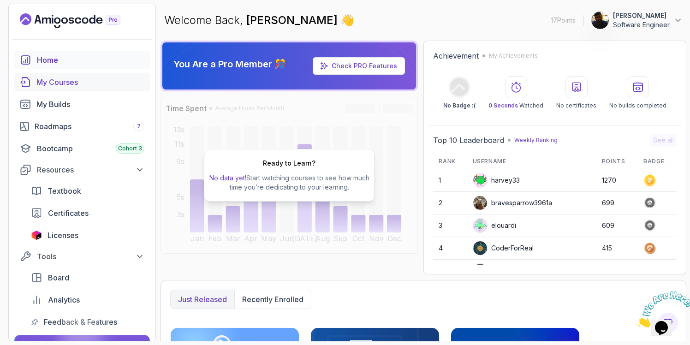
click at [49, 82] on div "My Courses" at bounding box center [90, 82] width 108 height 11
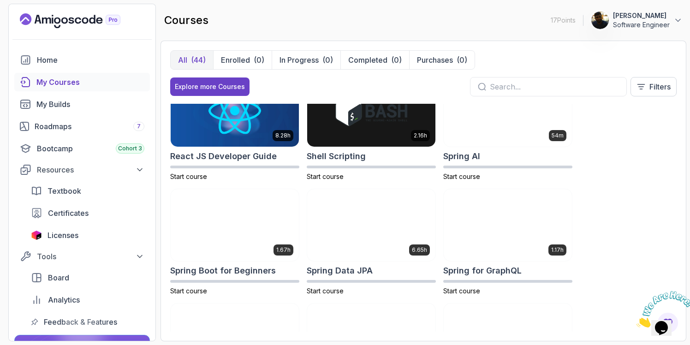
scroll to position [1488, 0]
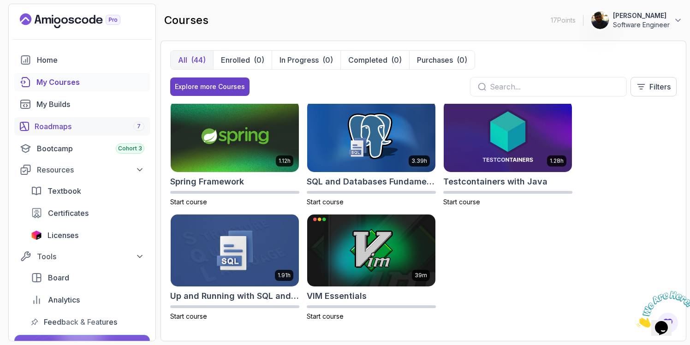
click at [62, 126] on div "Roadmaps 7" at bounding box center [90, 126] width 110 height 11
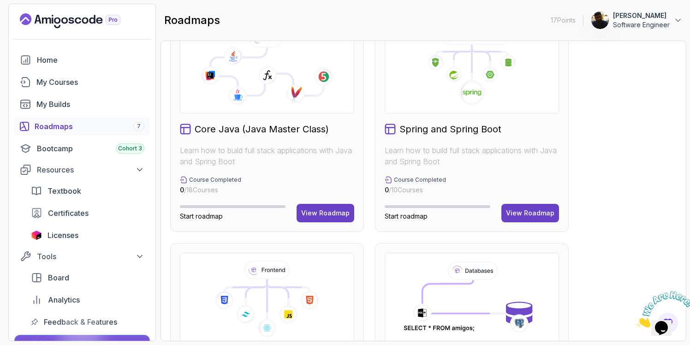
scroll to position [233, 0]
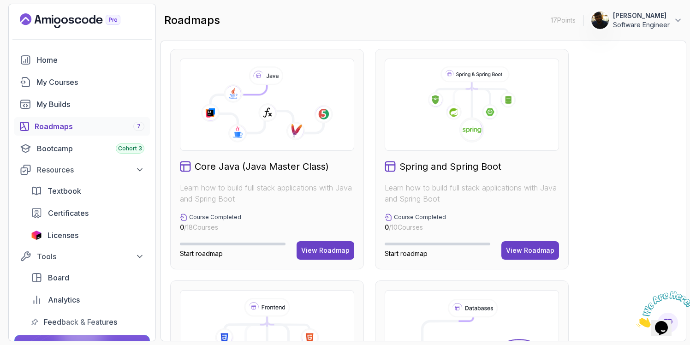
click at [471, 106] on icon at bounding box center [472, 104] width 159 height 77
click at [539, 248] on div "View Roadmap" at bounding box center [530, 250] width 48 height 9
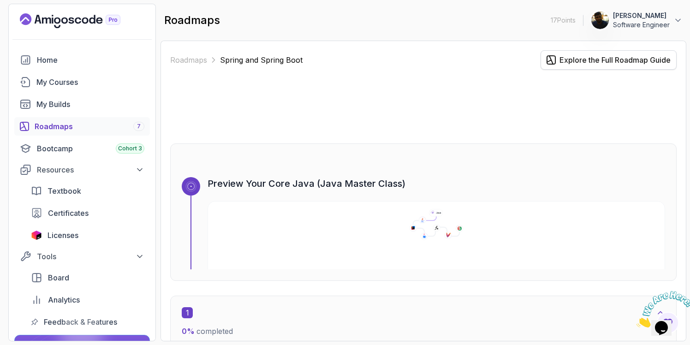
click at [602, 60] on div "Explore the Full Roadmap Guide" at bounding box center [615, 59] width 111 height 11
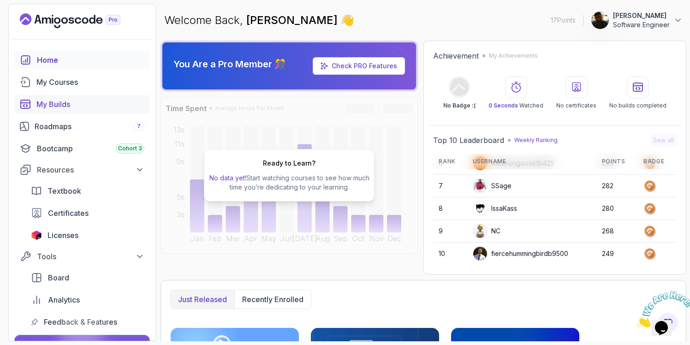
click at [53, 104] on div "My Builds" at bounding box center [90, 104] width 108 height 11
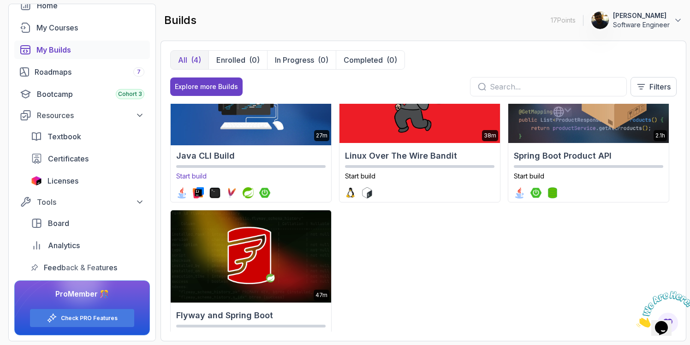
scroll to position [95, 0]
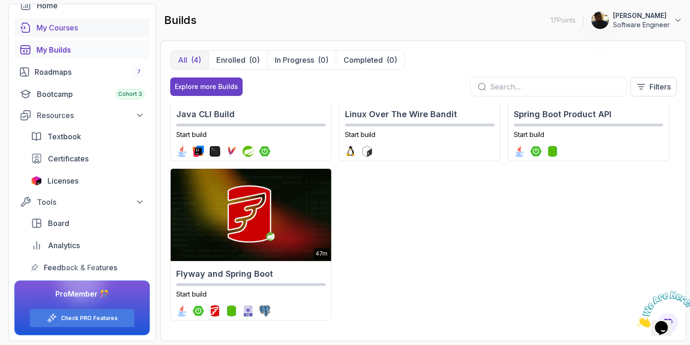
click at [66, 29] on div "My Courses" at bounding box center [90, 27] width 108 height 11
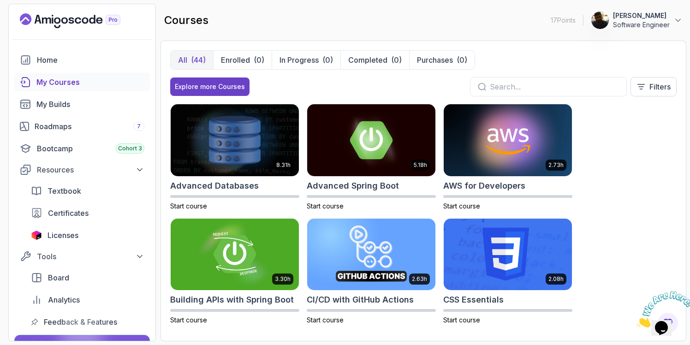
click at [60, 83] on div "My Courses" at bounding box center [90, 82] width 108 height 11
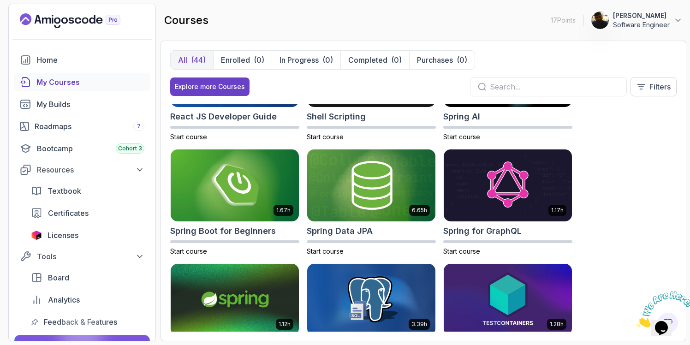
scroll to position [1363, 0]
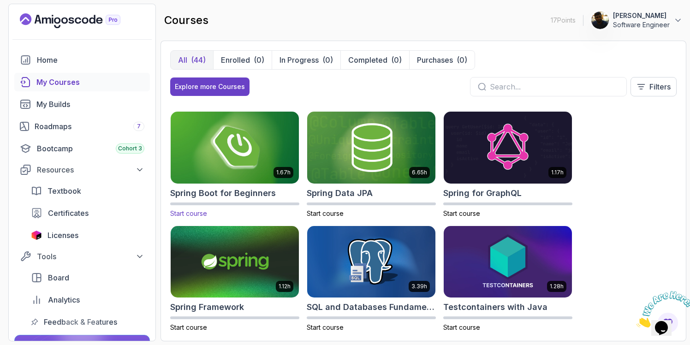
click at [233, 146] on img at bounding box center [234, 147] width 135 height 75
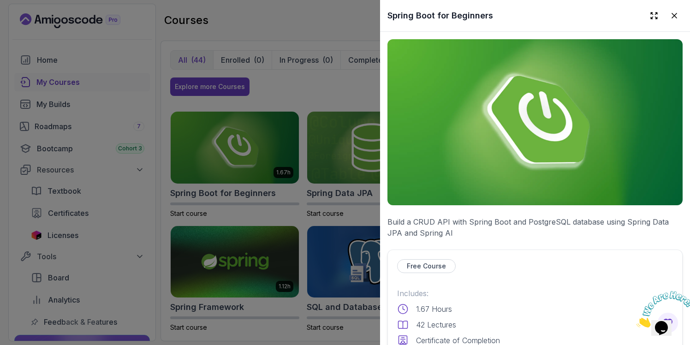
click at [411, 269] on p "Free Course" at bounding box center [426, 266] width 39 height 9
click at [436, 268] on p "Free Course" at bounding box center [426, 266] width 39 height 9
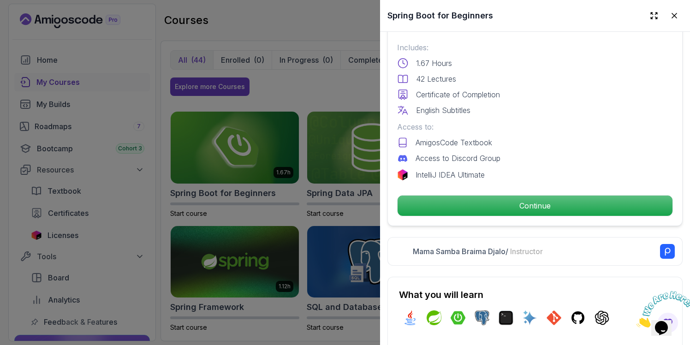
scroll to position [242, 0]
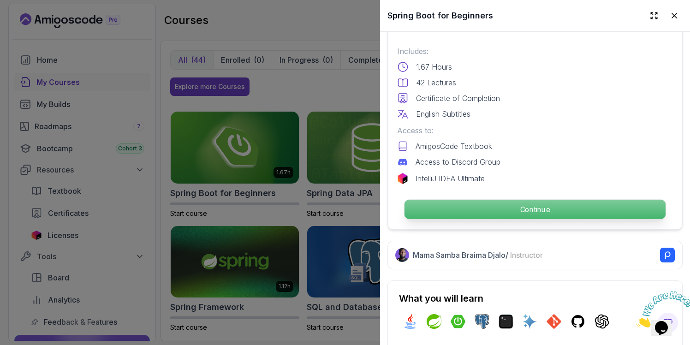
click at [532, 209] on p "Continue" at bounding box center [535, 209] width 261 height 19
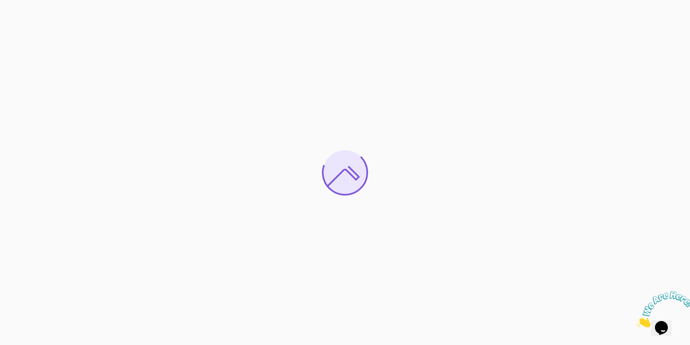
drag, startPoint x: 687, startPoint y: 292, endPoint x: 1319, endPoint y: 579, distance: 694.1
click at [637, 321] on icon "Close" at bounding box center [637, 325] width 0 height 8
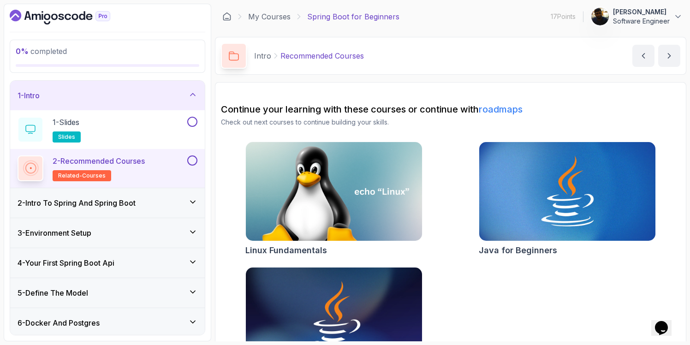
click at [92, 176] on span "related-courses" at bounding box center [82, 175] width 48 height 7
click at [305, 56] on p "Recommended Courses" at bounding box center [321, 55] width 83 height 11
click at [129, 136] on div "1 - Slides slides" at bounding box center [102, 130] width 168 height 26
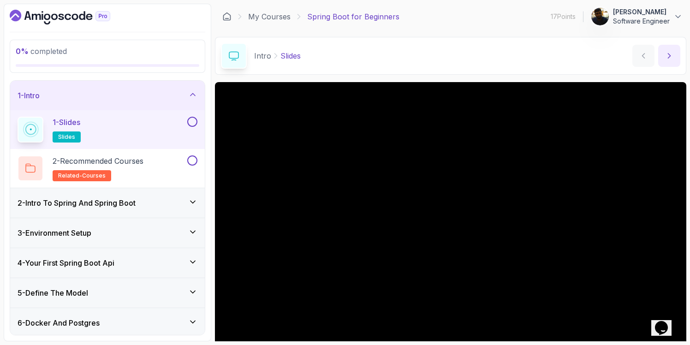
click at [667, 57] on icon "next content" at bounding box center [669, 55] width 9 height 9
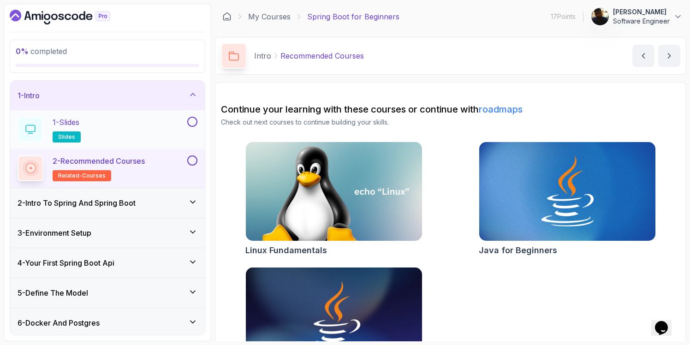
click at [67, 135] on span "slides" at bounding box center [66, 136] width 17 height 7
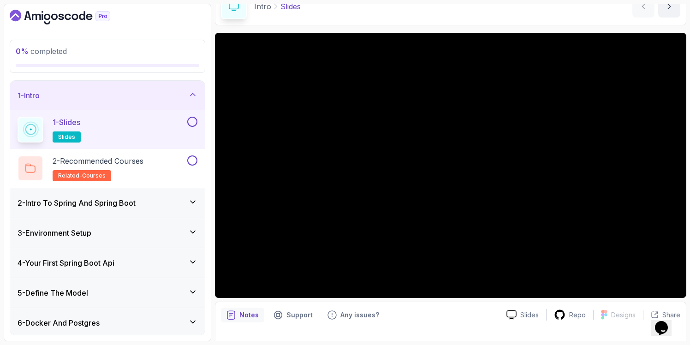
click at [136, 125] on div "1 - Slides slides" at bounding box center [102, 130] width 168 height 26
click at [107, 167] on h2 "2 - Recommended Courses related-courses" at bounding box center [98, 168] width 91 height 26
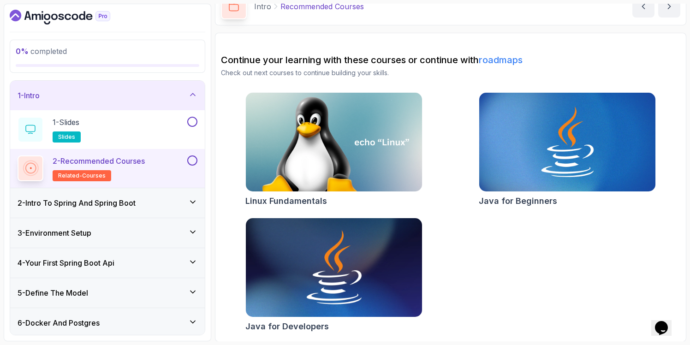
scroll to position [50, 0]
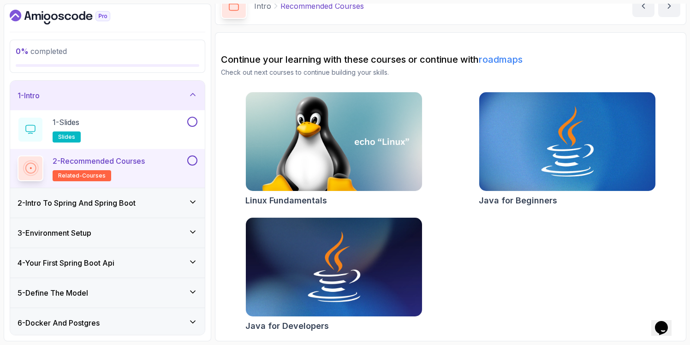
click at [152, 211] on div "2 - Intro To Spring And Spring Boot" at bounding box center [107, 203] width 195 height 30
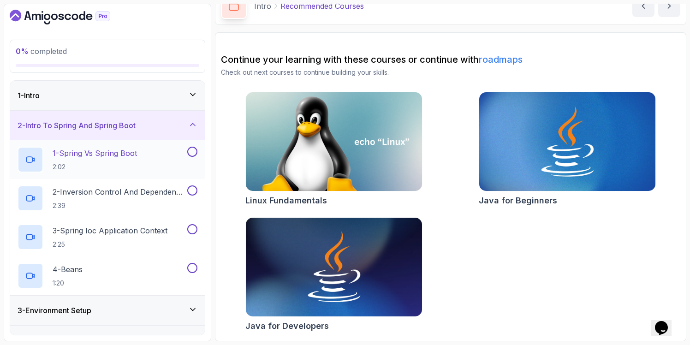
click at [99, 155] on p "1 - Spring Vs Spring Boot" at bounding box center [95, 153] width 84 height 11
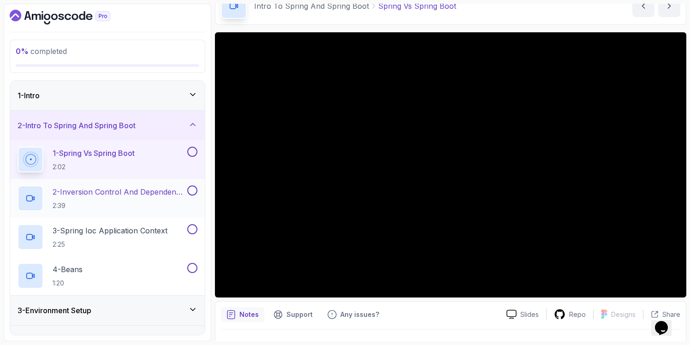
click at [115, 189] on p "2 - Inversion Control And Dependency Injection" at bounding box center [119, 191] width 133 height 11
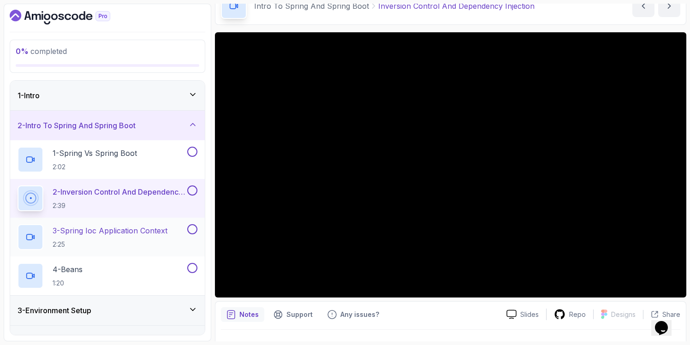
click at [115, 242] on p "2:25" at bounding box center [110, 244] width 115 height 9
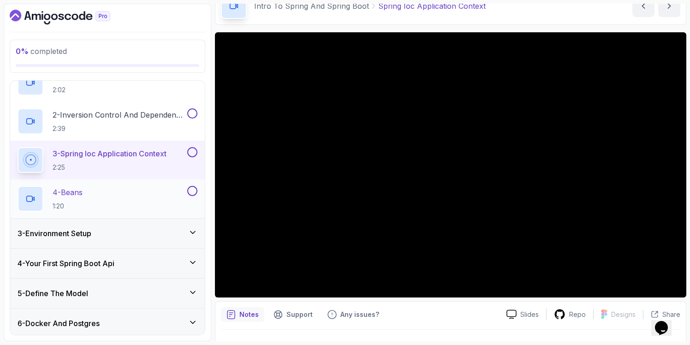
scroll to position [151, 0]
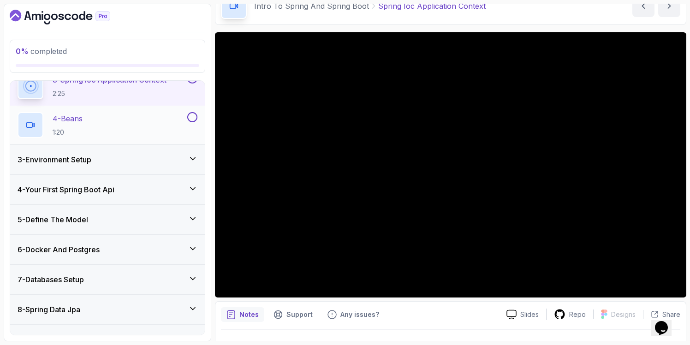
click at [112, 114] on div "4 - Beans 1:20" at bounding box center [102, 125] width 168 height 26
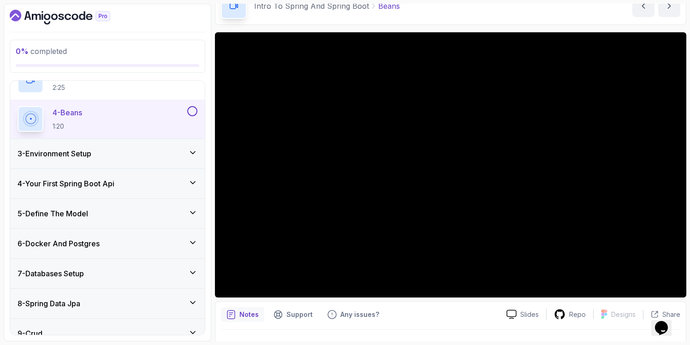
click at [119, 157] on div "3 - Environment Setup" at bounding box center [108, 153] width 180 height 11
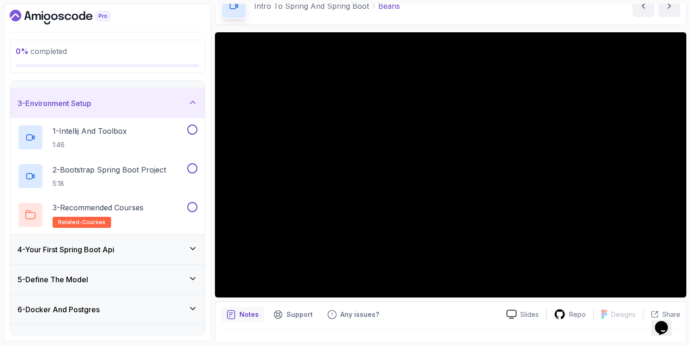
scroll to position [49, 0]
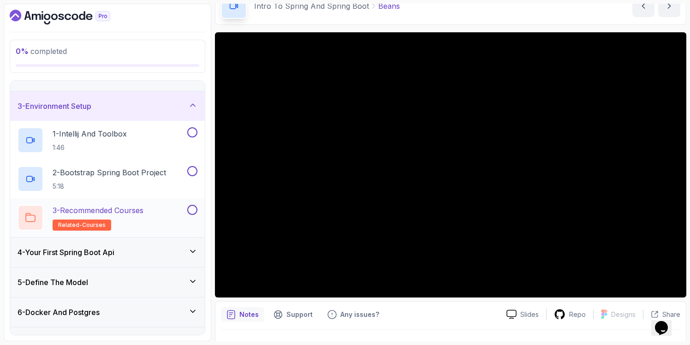
click at [127, 213] on p "3 - Recommended Courses" at bounding box center [98, 210] width 91 height 11
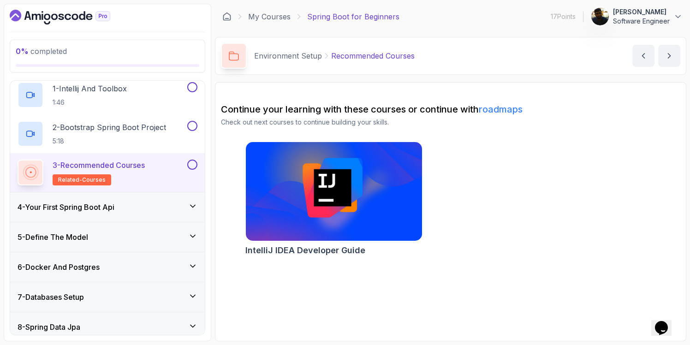
scroll to position [99, 0]
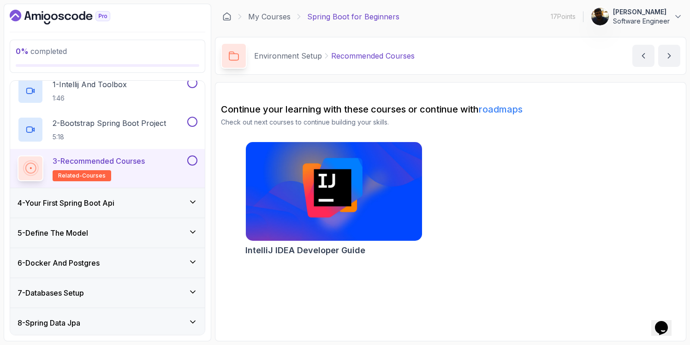
click at [128, 204] on div "4 - Your First Spring Boot Api" at bounding box center [108, 202] width 180 height 11
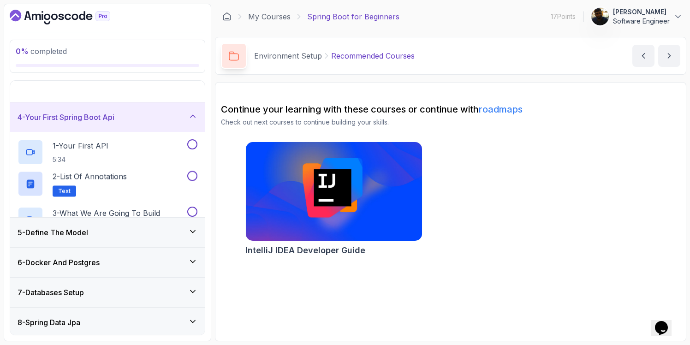
scroll to position [92, 0]
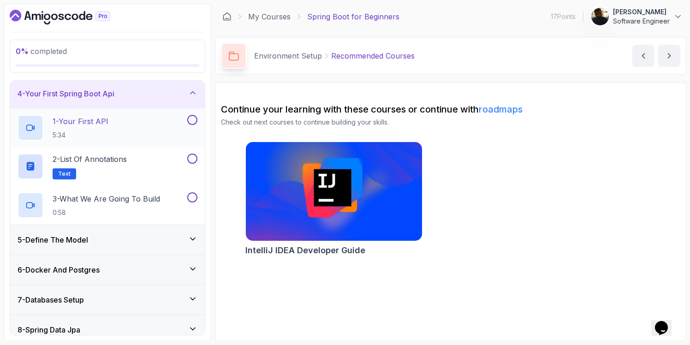
click at [104, 129] on h2 "1 - Your First API 5:34" at bounding box center [81, 128] width 56 height 24
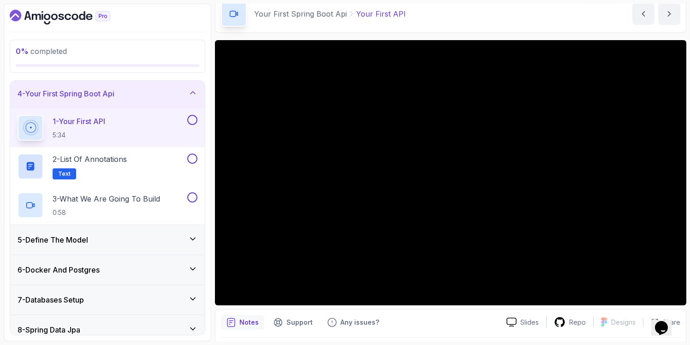
scroll to position [42, 0]
